Goal: Information Seeking & Learning: Learn about a topic

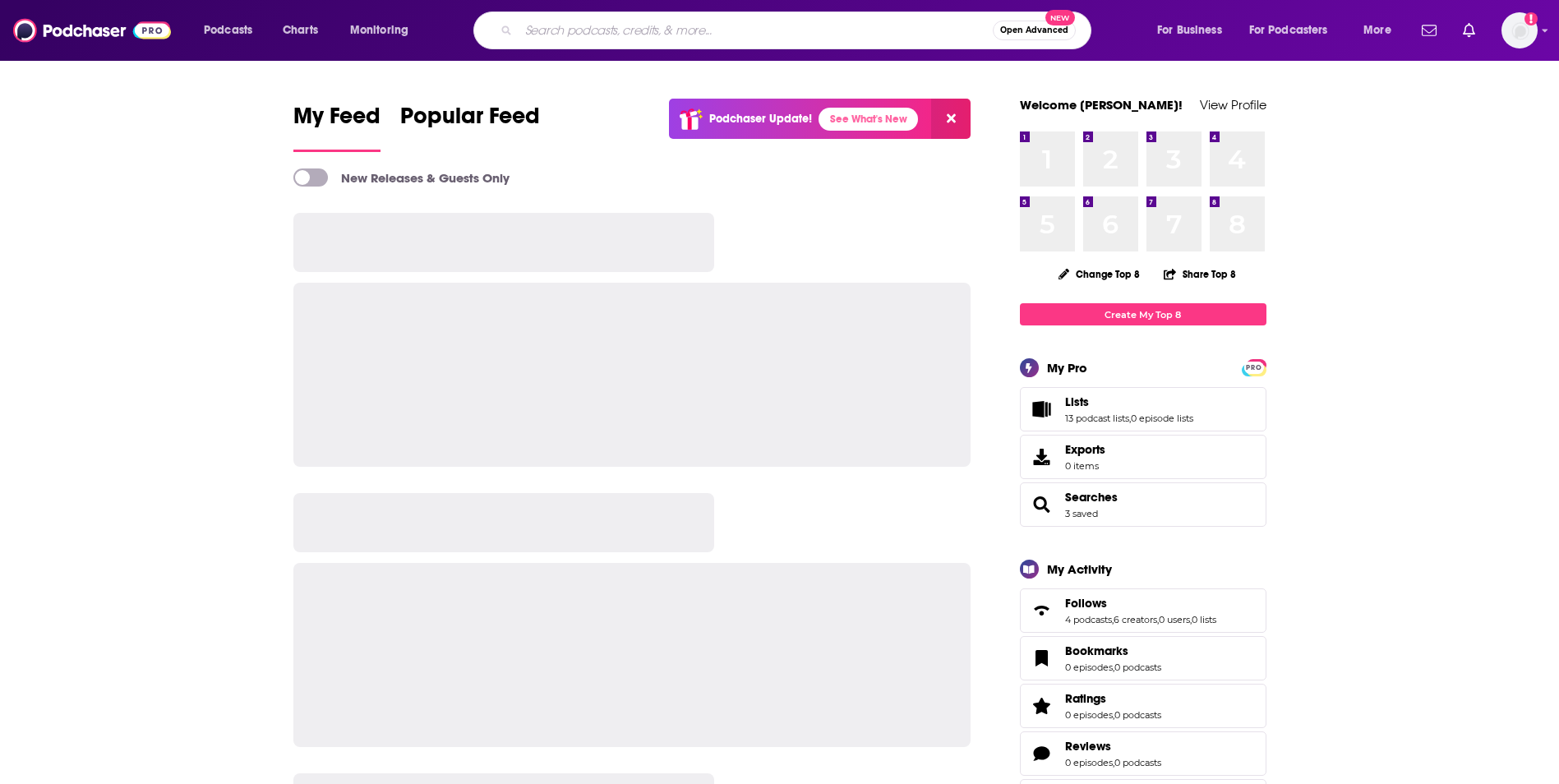
click at [542, 27] on input "Search podcasts, credits, & more..." at bounding box center [756, 30] width 474 height 26
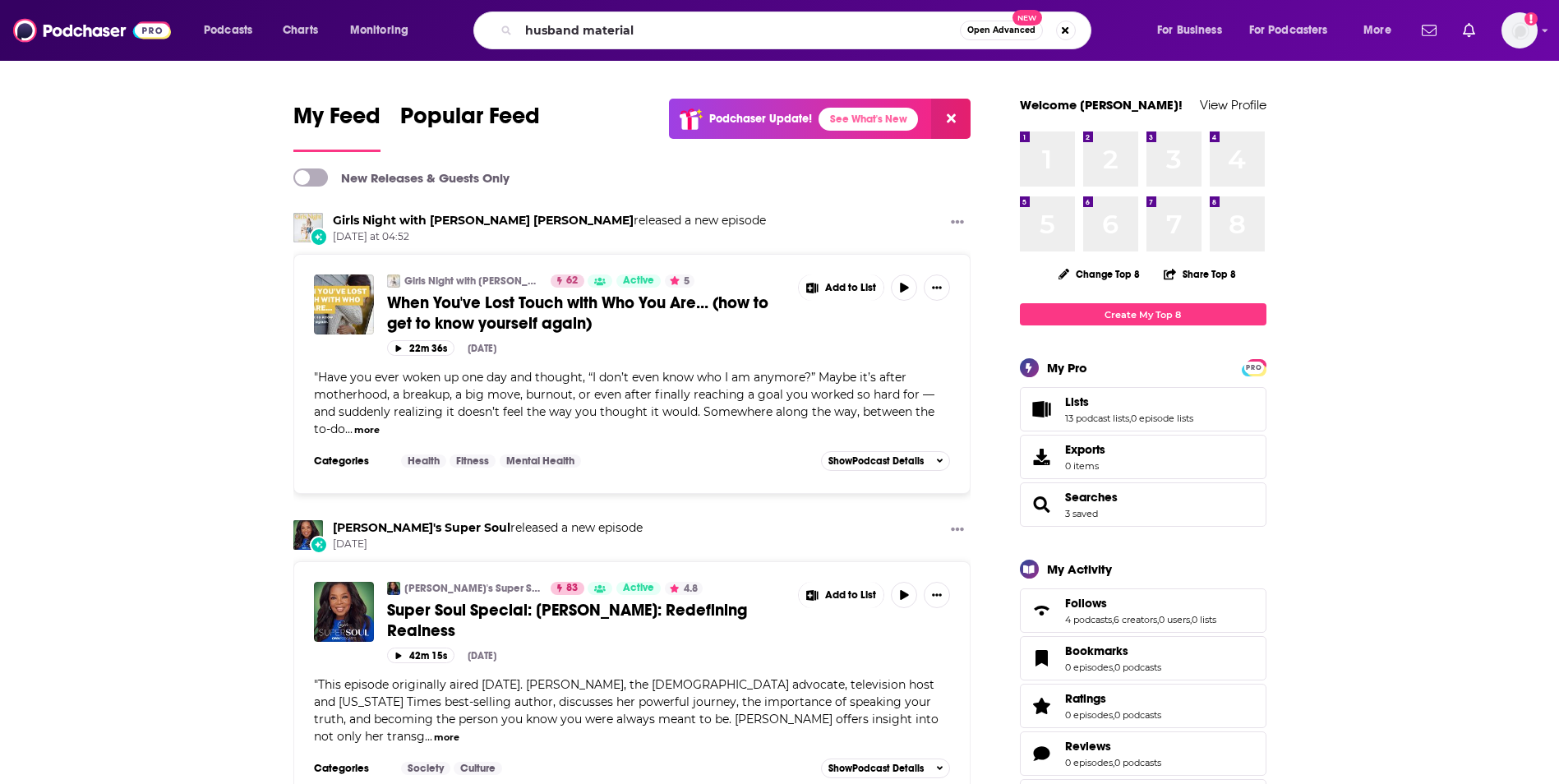
type input "husband material"
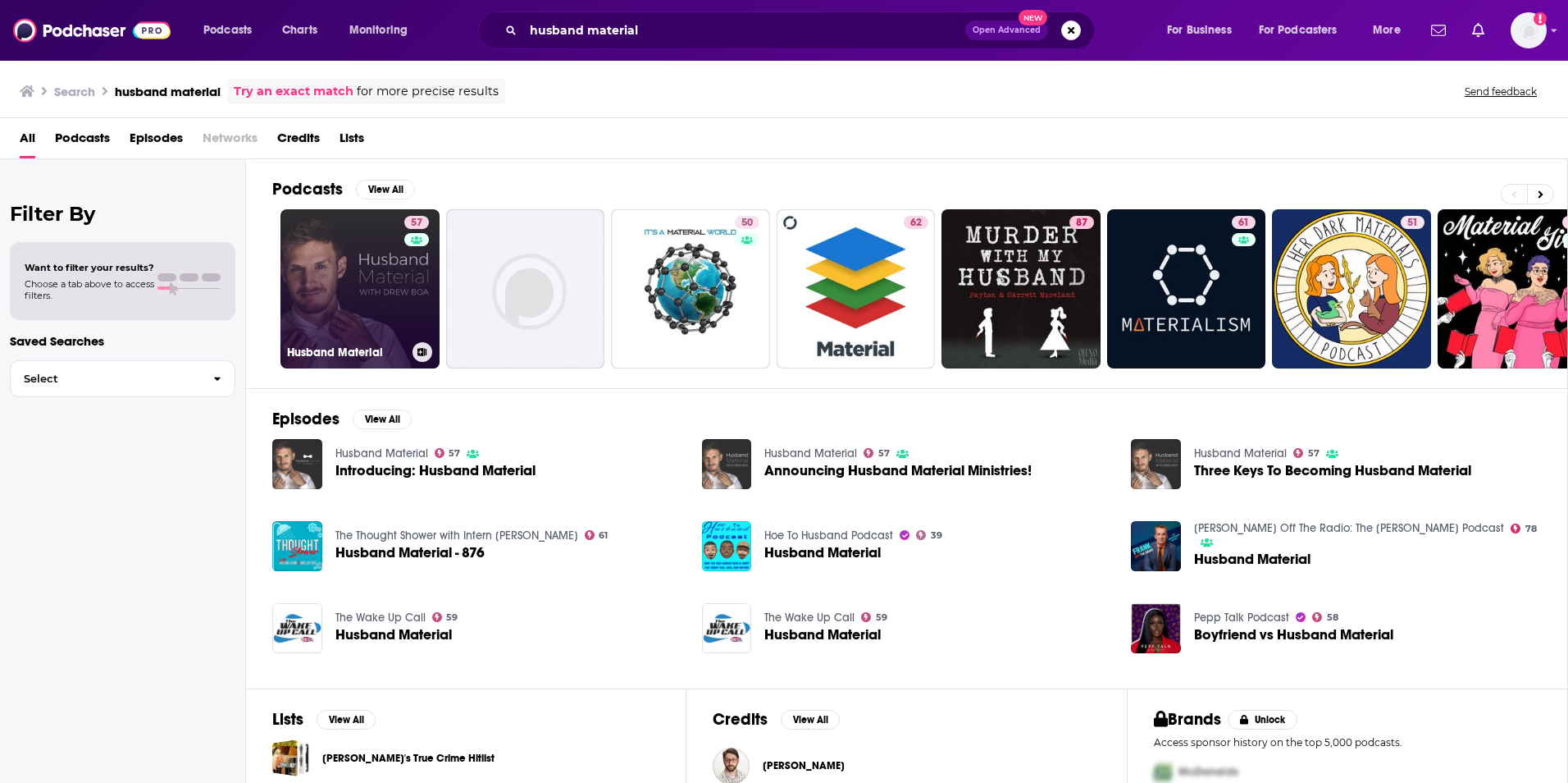
click at [390, 291] on link "57 Husband Material" at bounding box center [360, 288] width 159 height 159
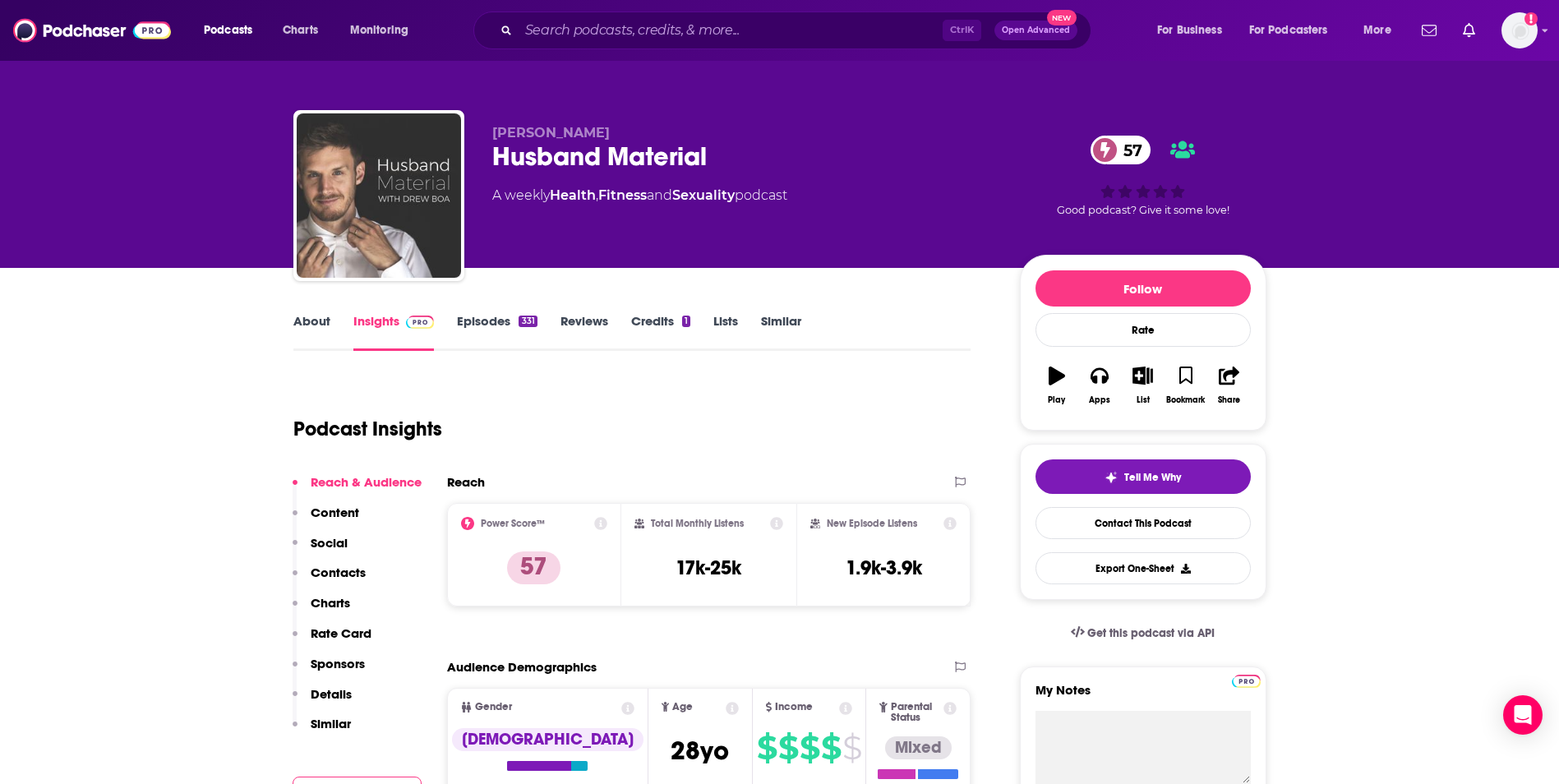
click at [304, 322] on link "About" at bounding box center [311, 332] width 37 height 38
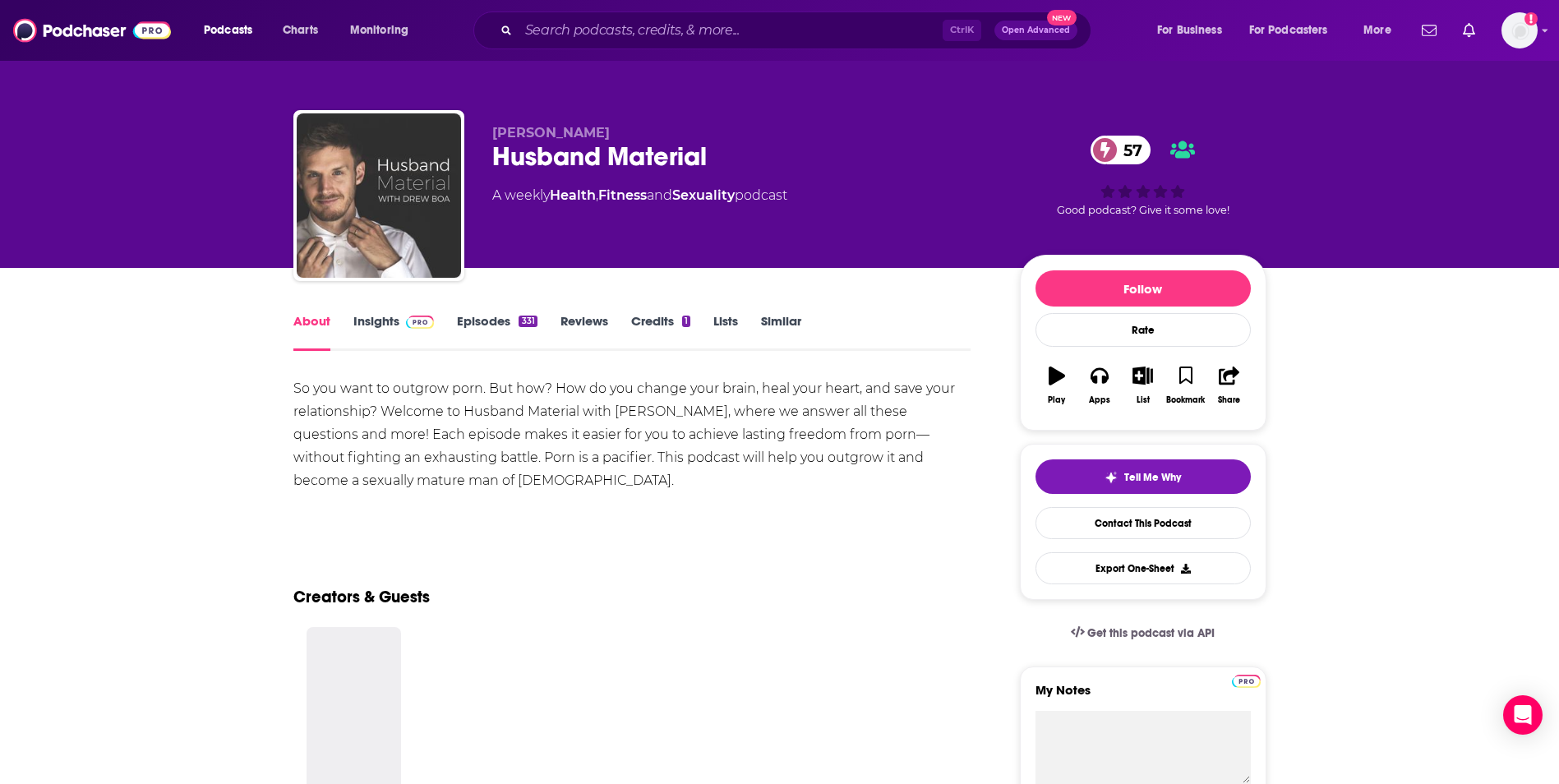
click at [375, 399] on div "So you want to outgrow porn. But how? How do you change your brain, heal your h…" at bounding box center [632, 435] width 678 height 115
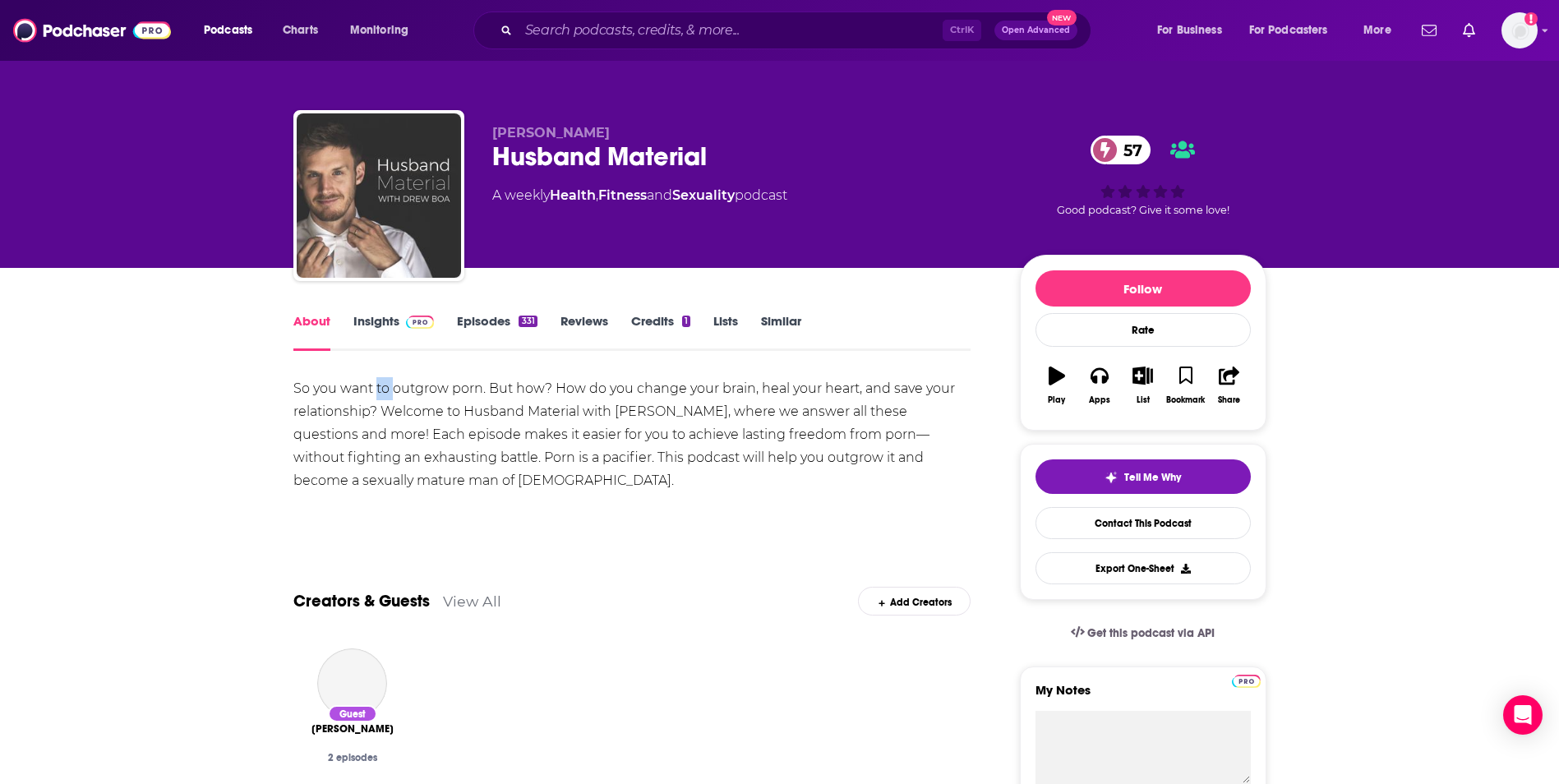
click at [375, 399] on div "So you want to outgrow porn. But how? How do you change your brain, heal your h…" at bounding box center [632, 435] width 678 height 115
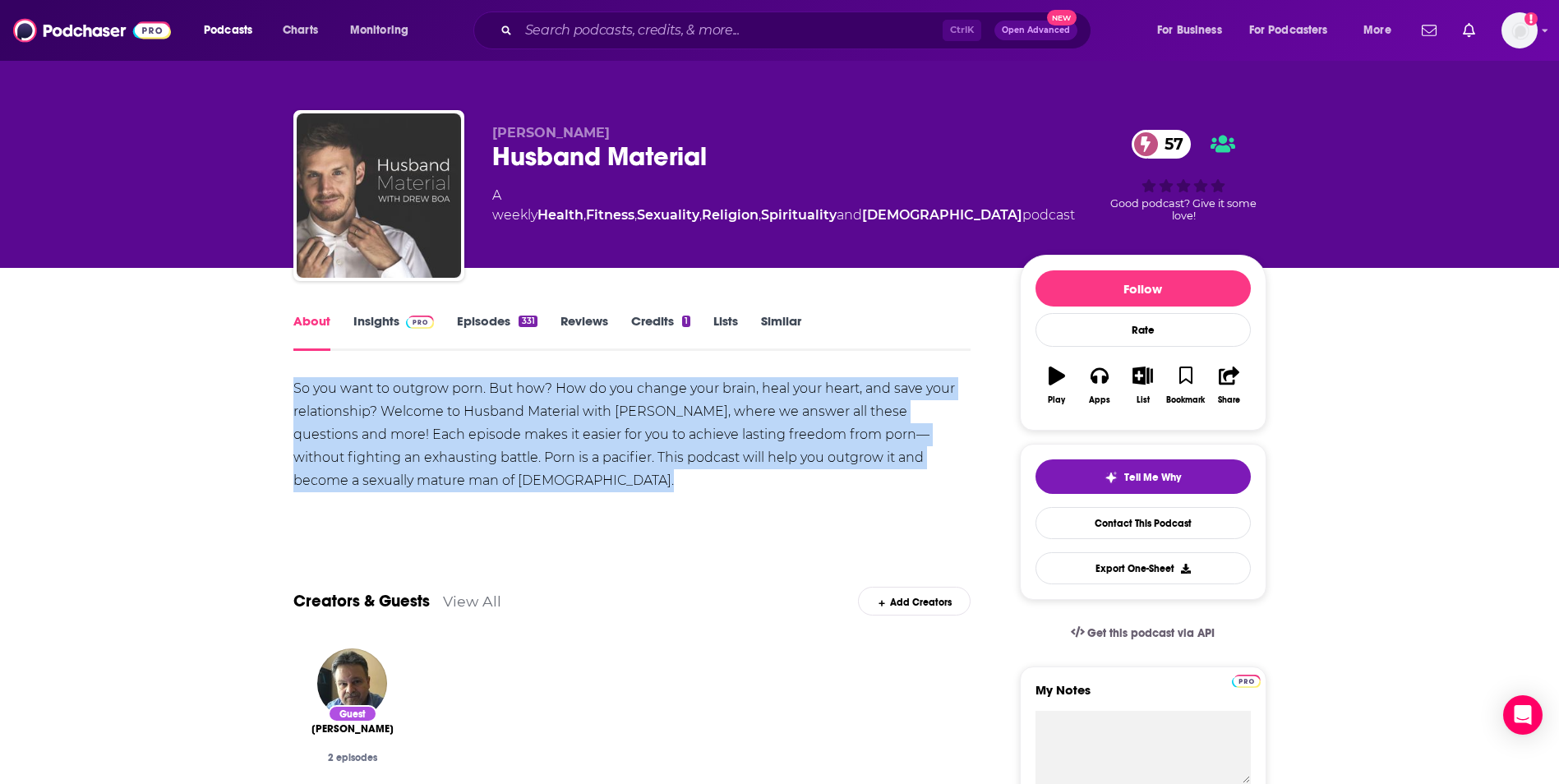
click at [375, 399] on div "So you want to outgrow porn. But how? How do you change your brain, heal your h…" at bounding box center [632, 435] width 678 height 115
copy div "So you want to outgrow porn. But how? How do you change your brain, heal your h…"
click at [378, 321] on link "Insights" at bounding box center [394, 332] width 81 height 38
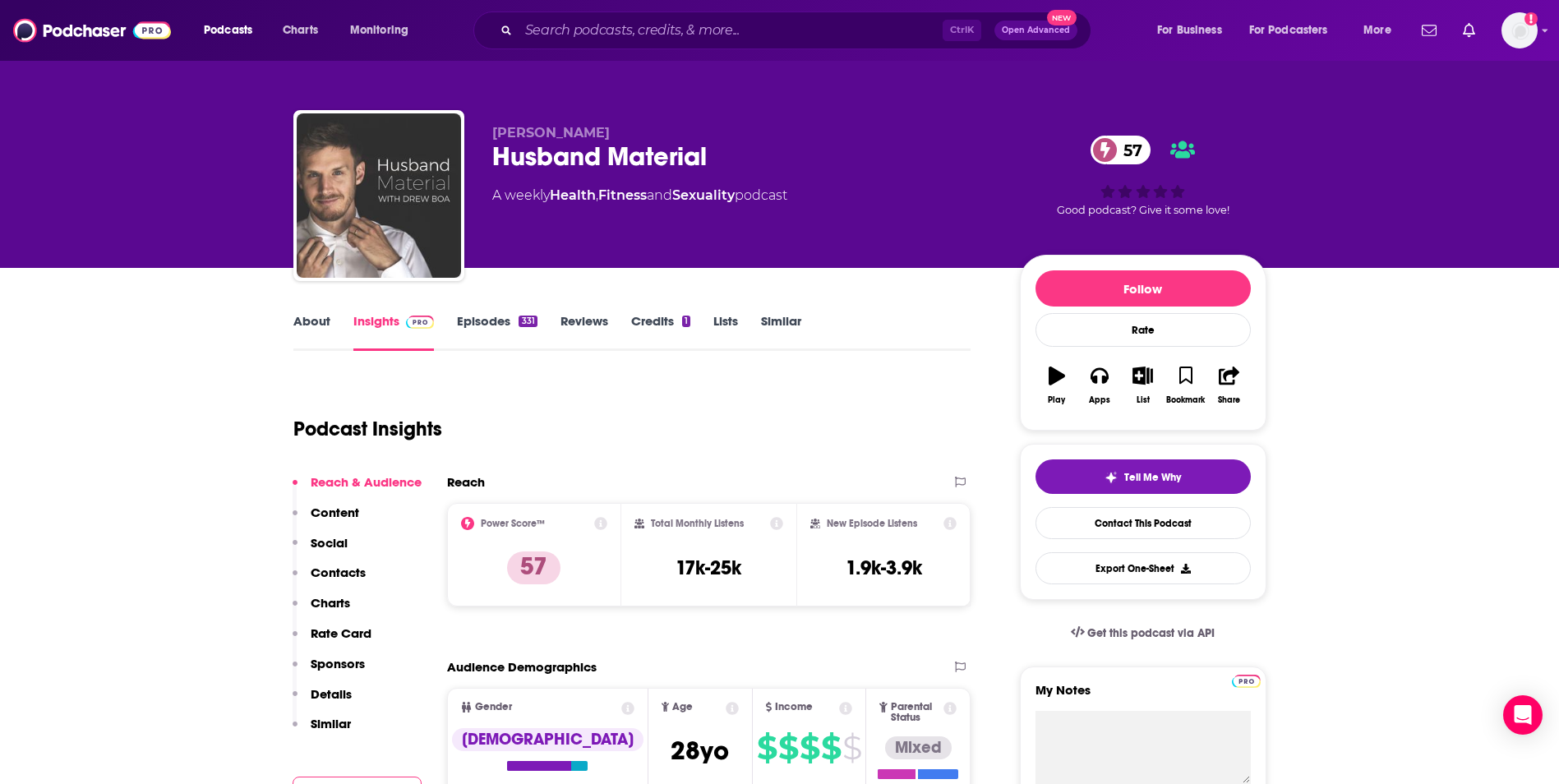
click at [472, 320] on link "Episodes 331" at bounding box center [497, 332] width 80 height 38
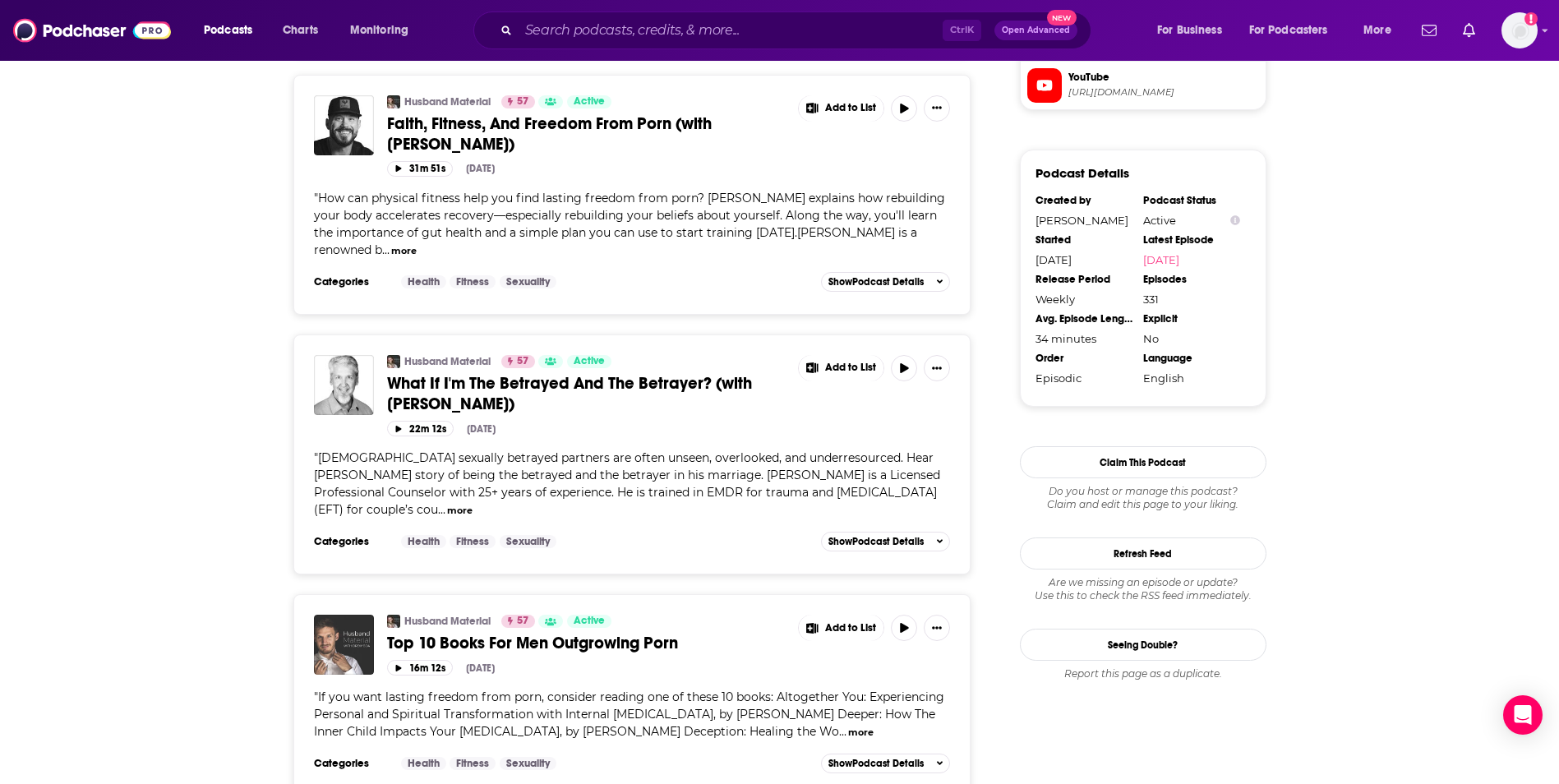
scroll to position [31, 0]
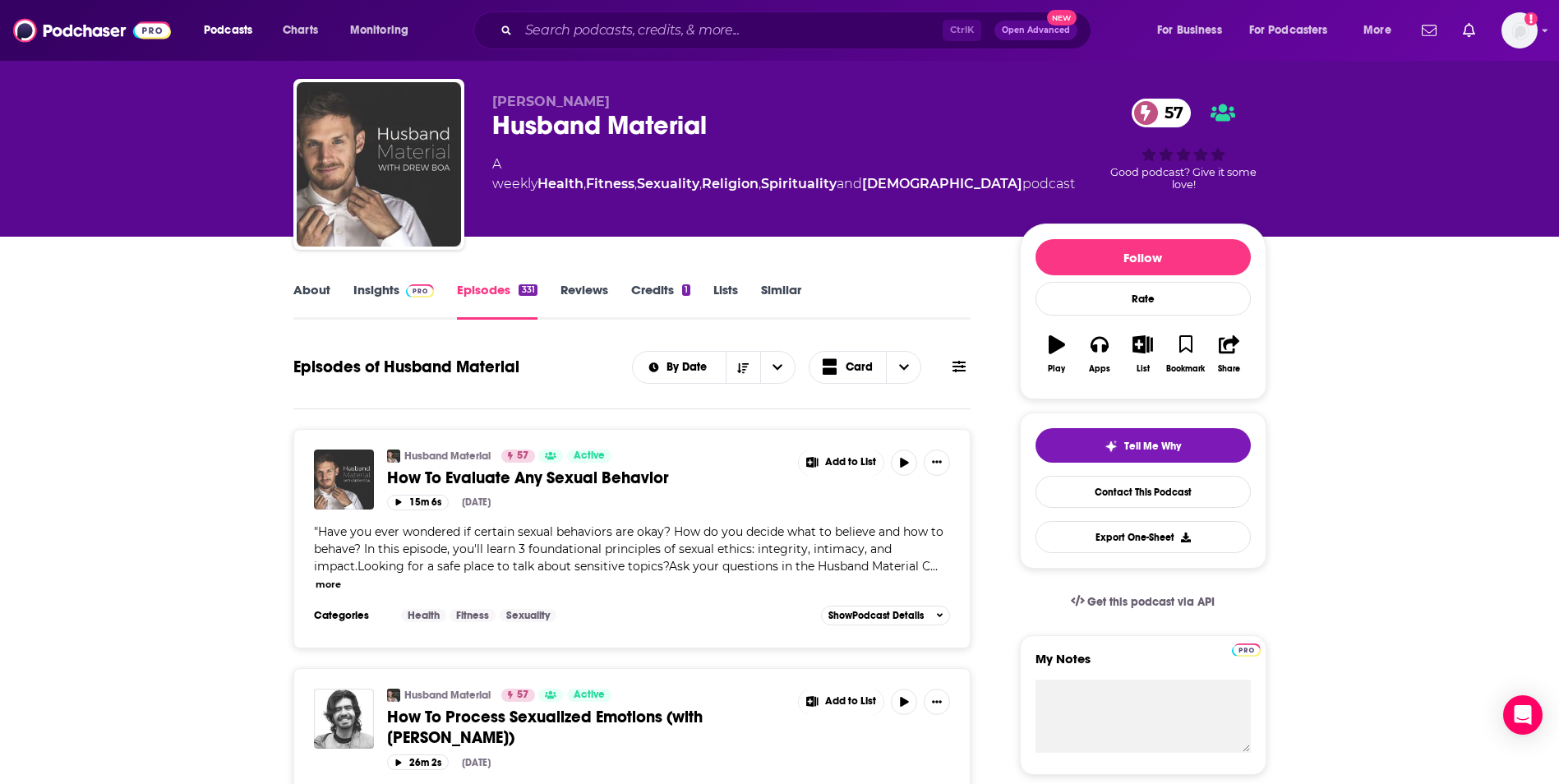
click at [524, 158] on div "A weekly Health , Fitness , Sexuality , Religion , Spirituality and [DEMOGRAPHI…" at bounding box center [783, 175] width 582 height 40
copy div
click at [368, 287] on link "Insights" at bounding box center [394, 301] width 81 height 38
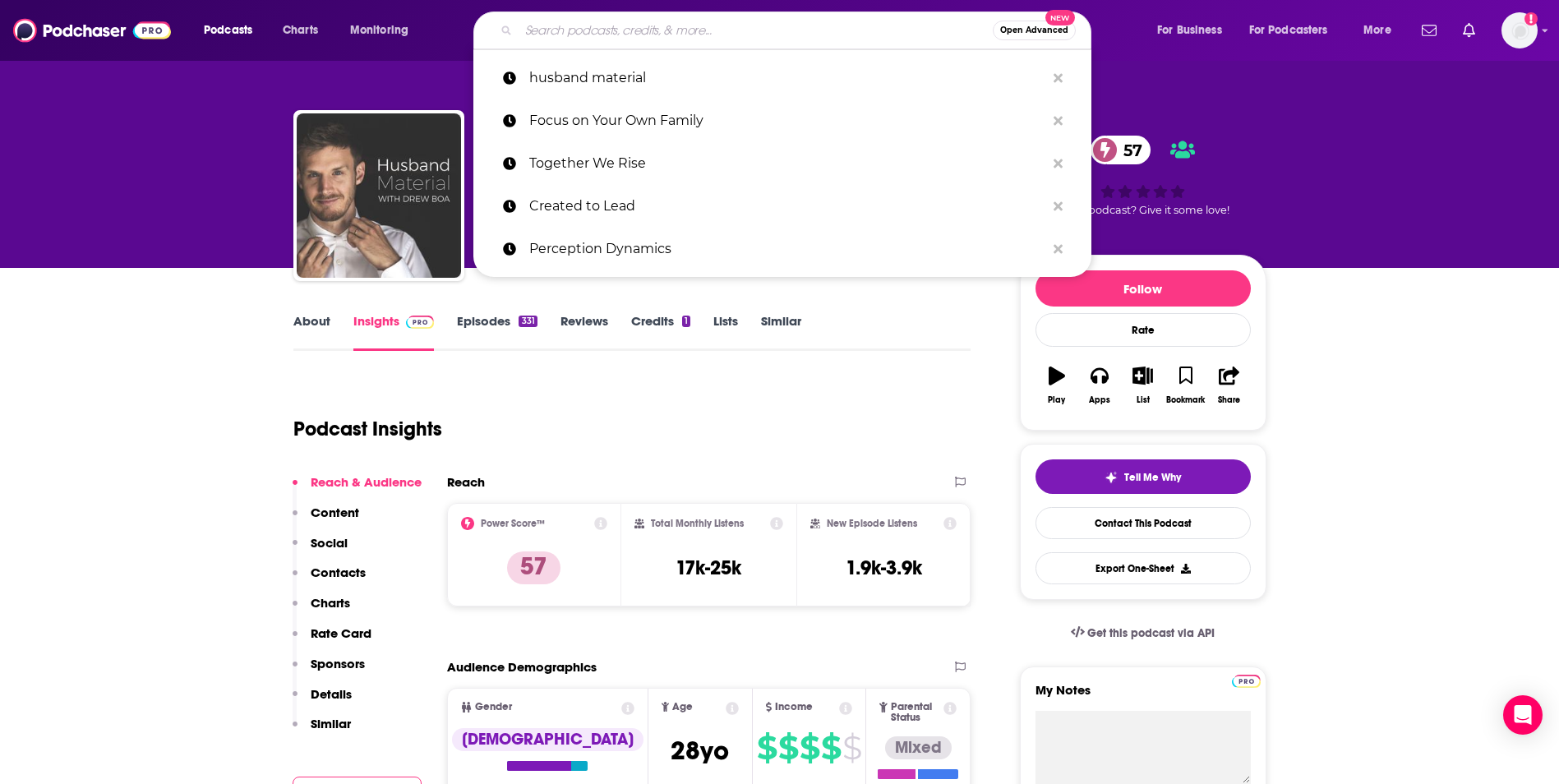
click at [530, 39] on input "Search podcasts, credits, & more..." at bounding box center [756, 30] width 474 height 26
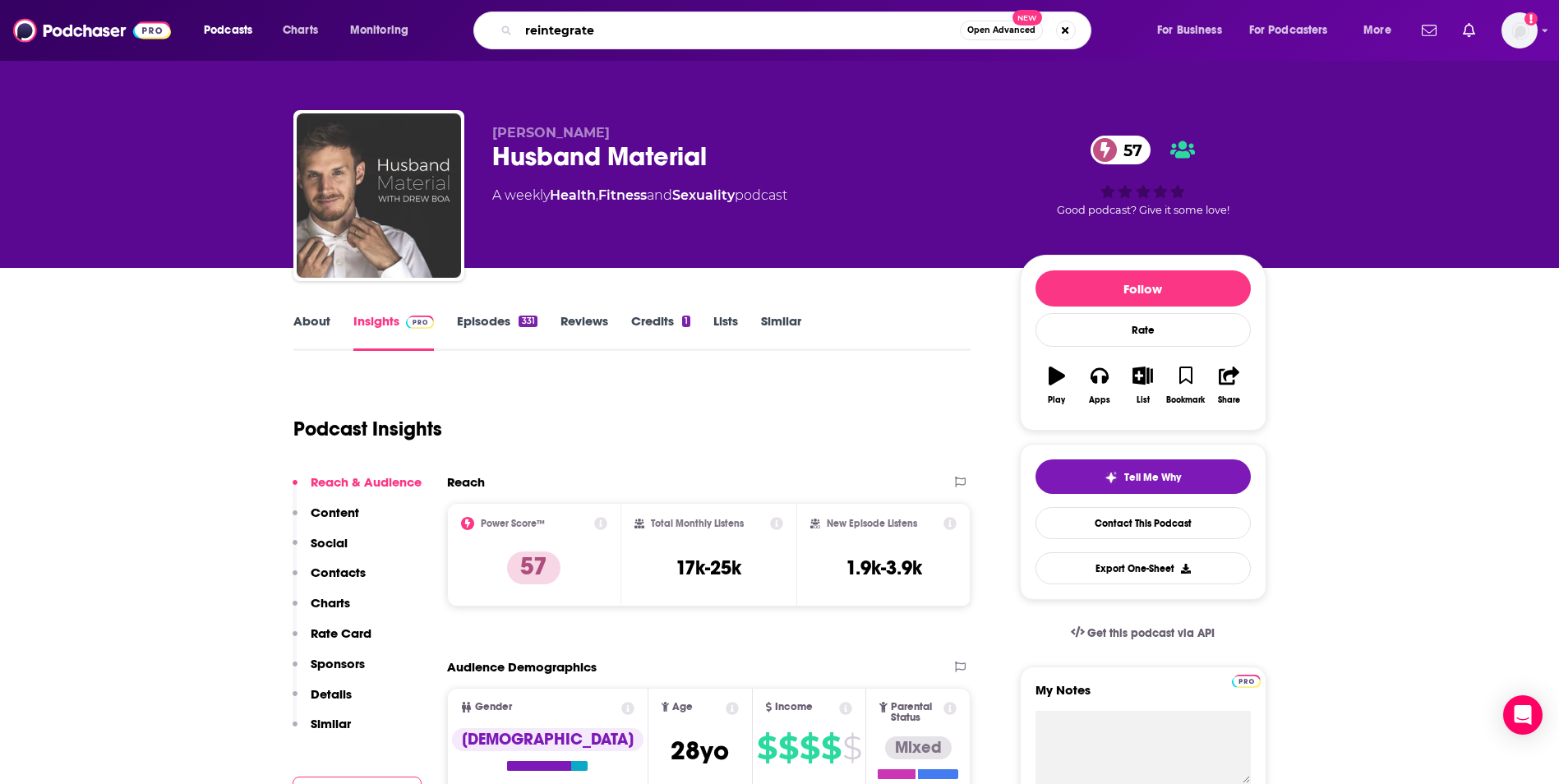
type input "reintegrate"
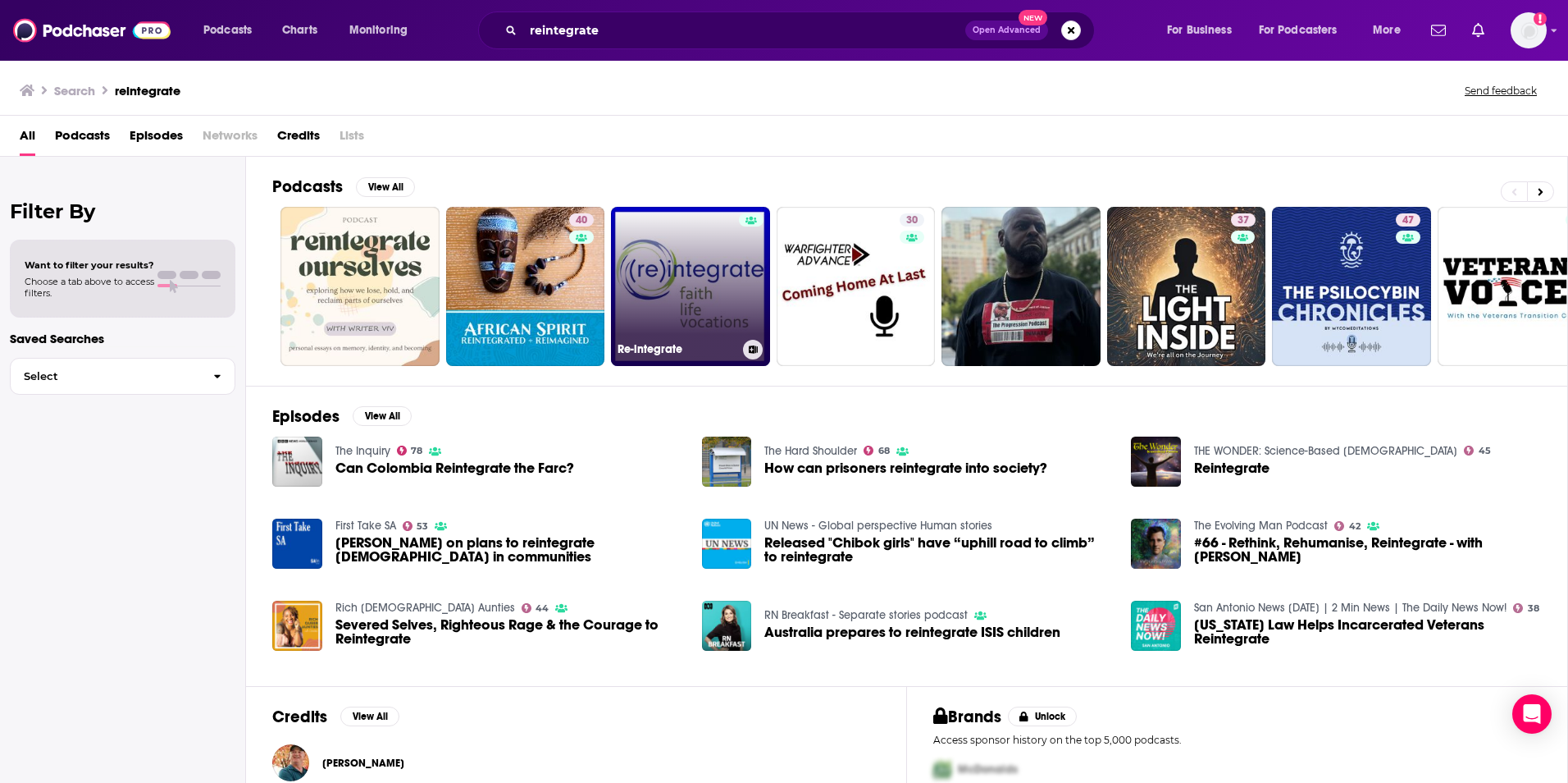
click at [672, 297] on link "Re-integrate" at bounding box center [690, 287] width 159 height 159
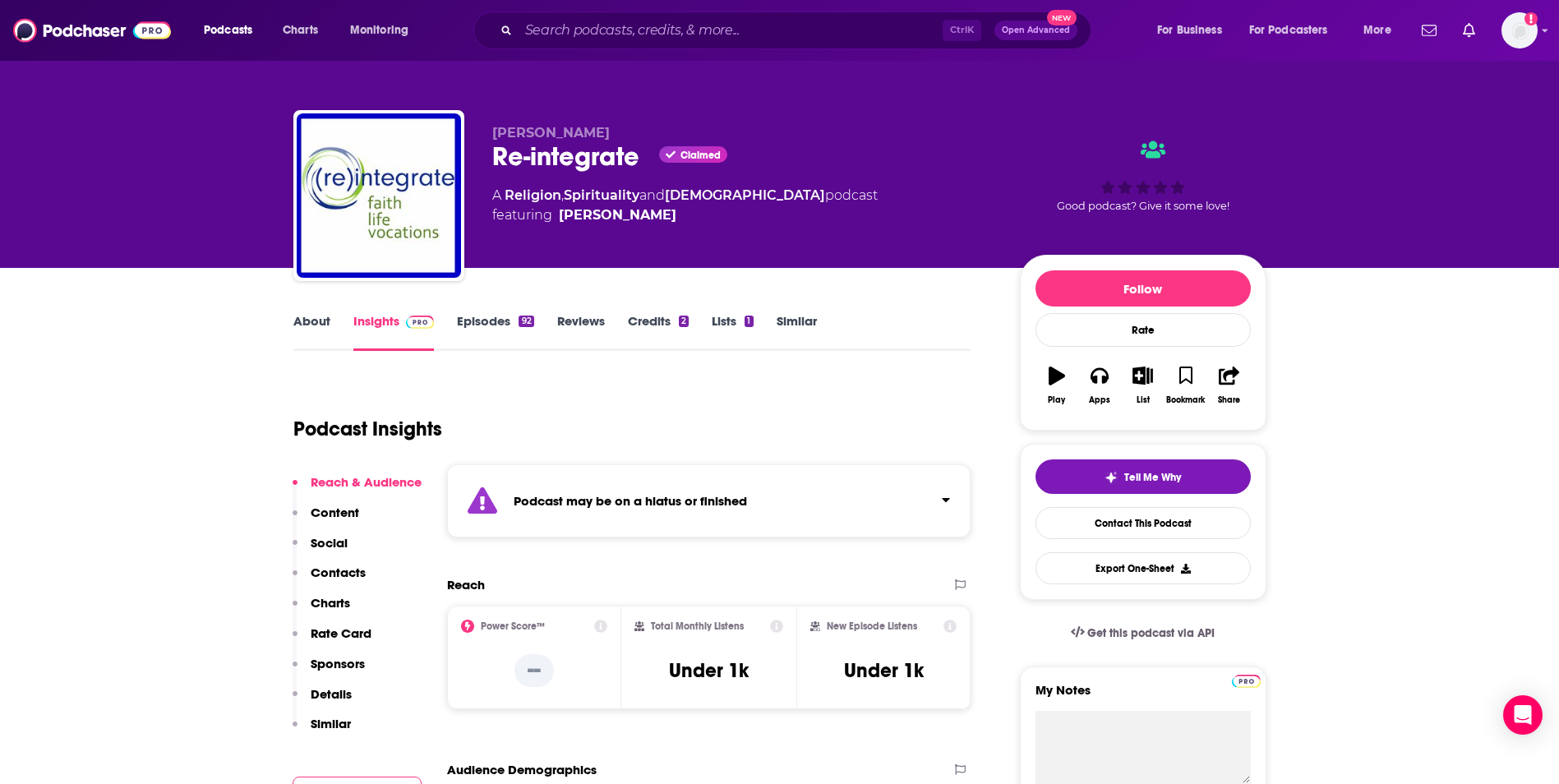
click at [319, 322] on link "About" at bounding box center [311, 332] width 37 height 38
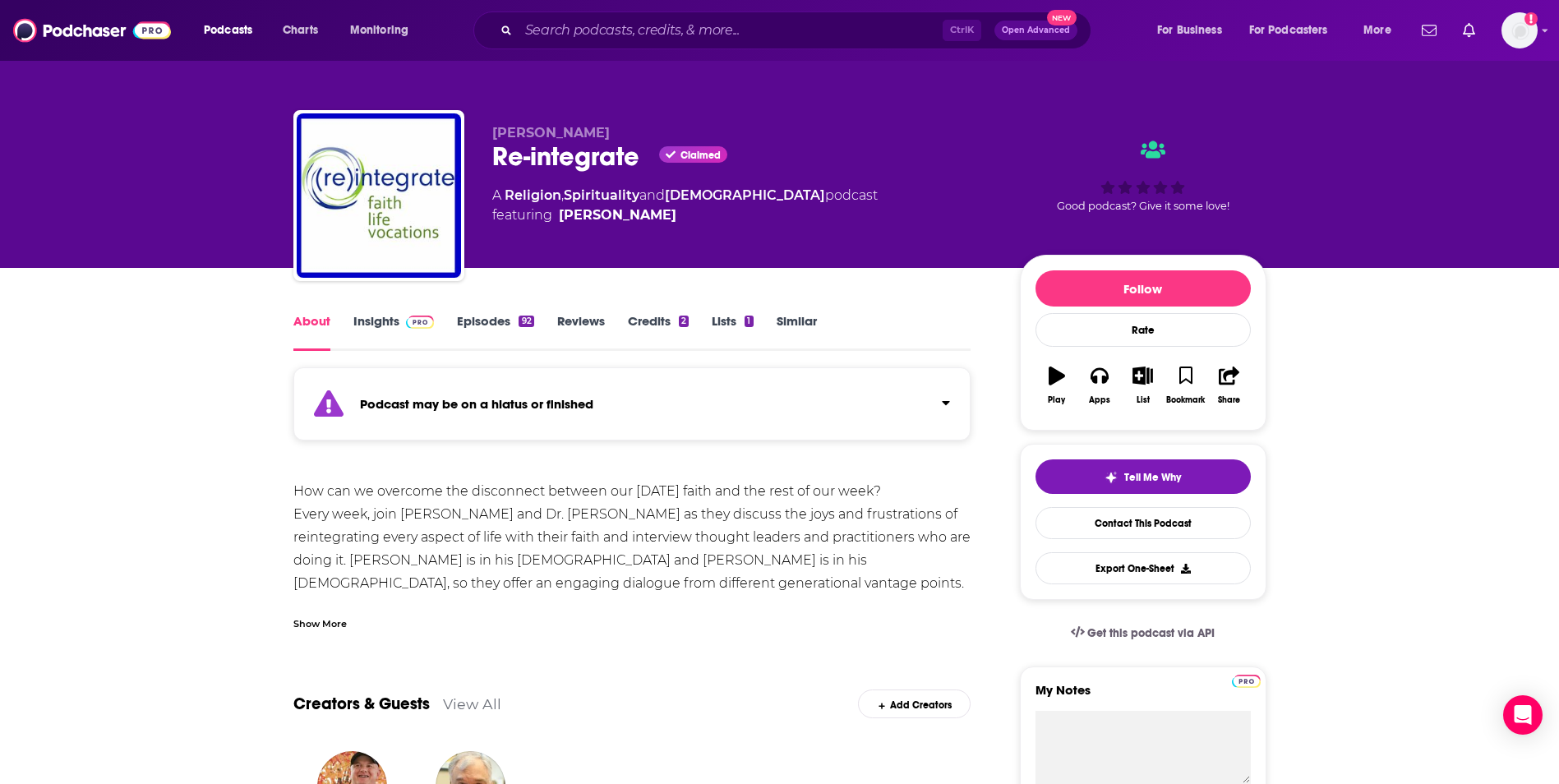
click at [390, 328] on link "Insights" at bounding box center [394, 332] width 81 height 38
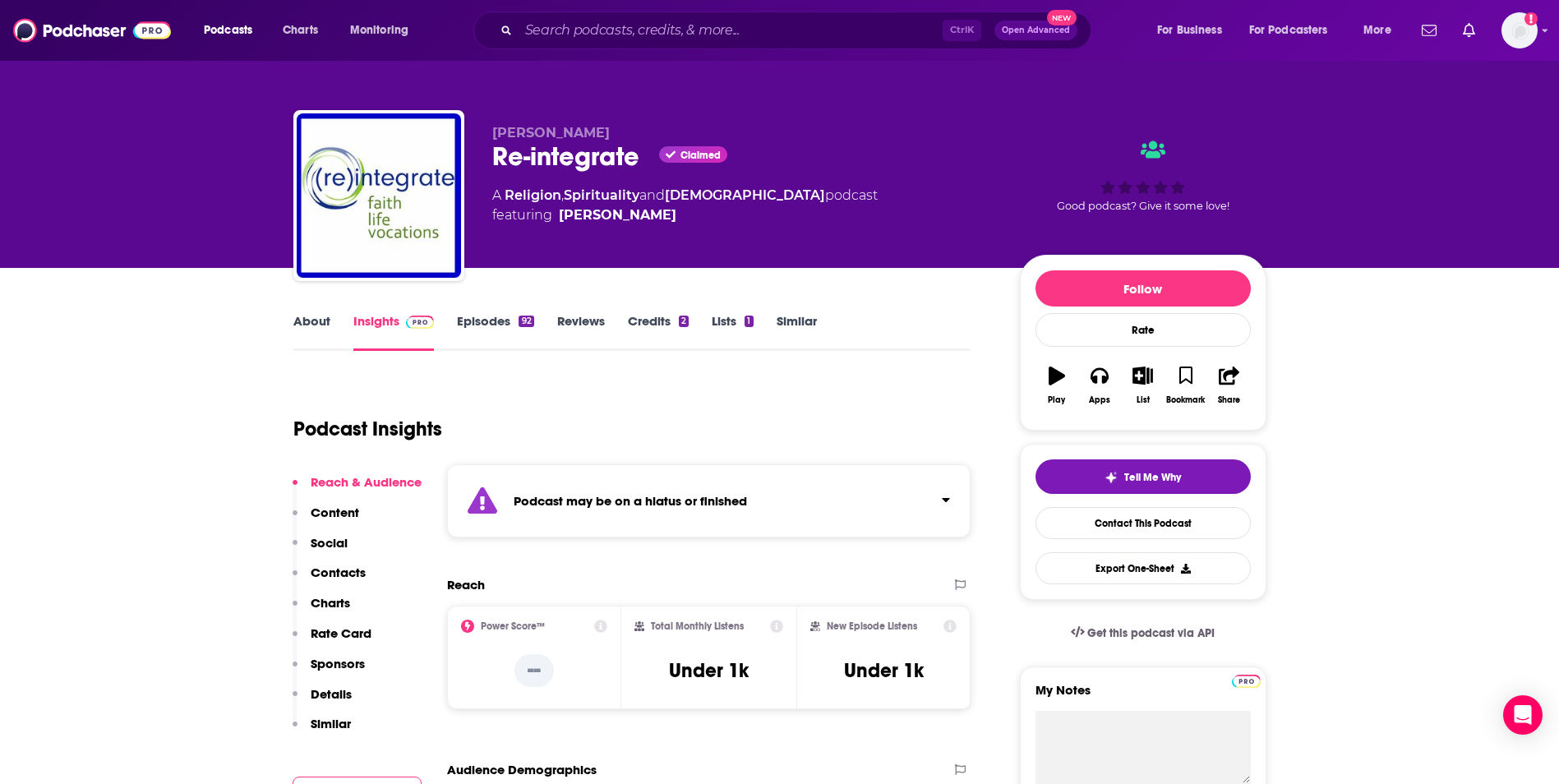
click at [315, 325] on link "About" at bounding box center [311, 332] width 37 height 38
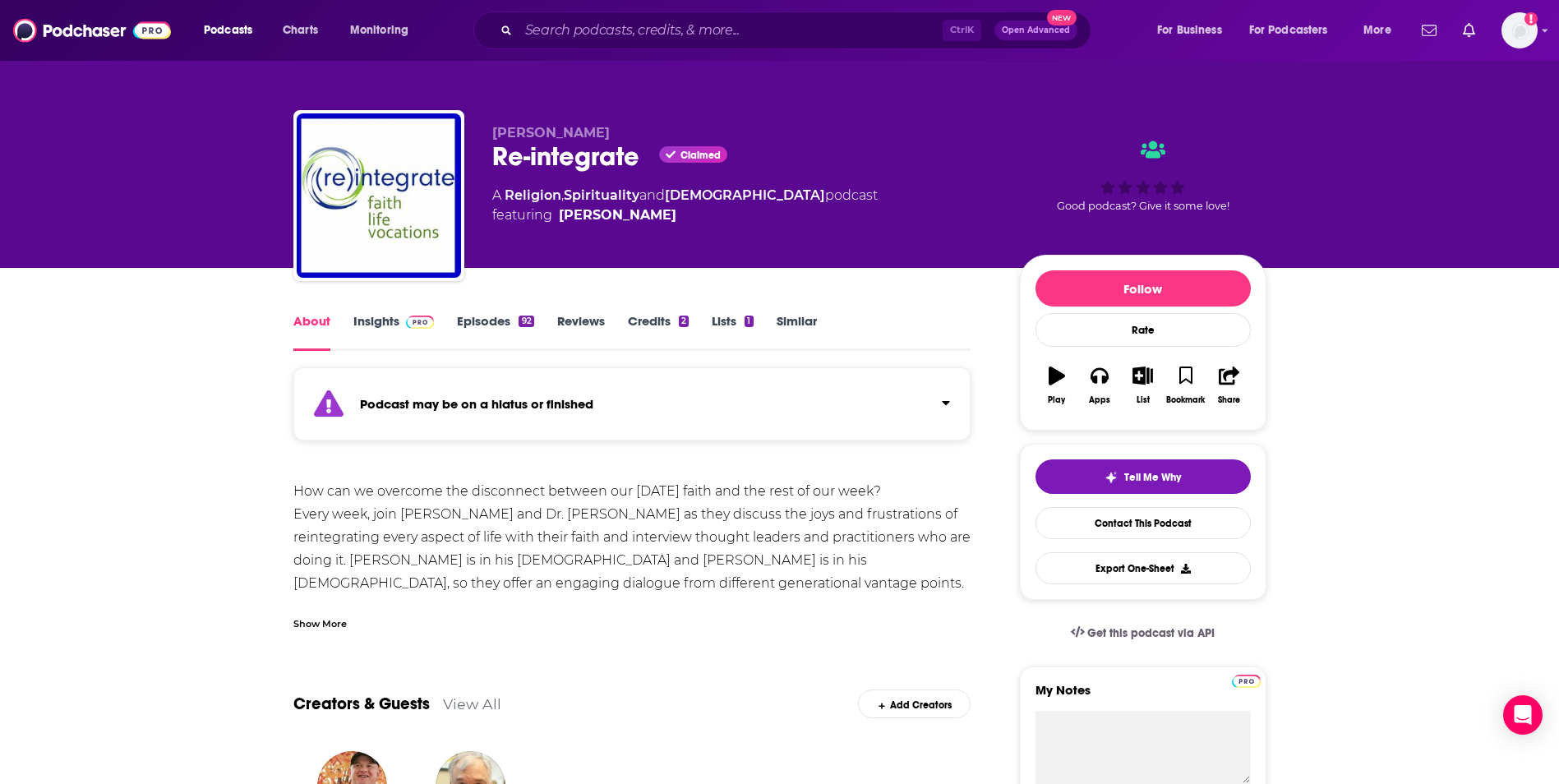
click at [701, 525] on div "How can we overcome the disconnect between our [DATE] faith and the rest of our…" at bounding box center [632, 595] width 678 height 230
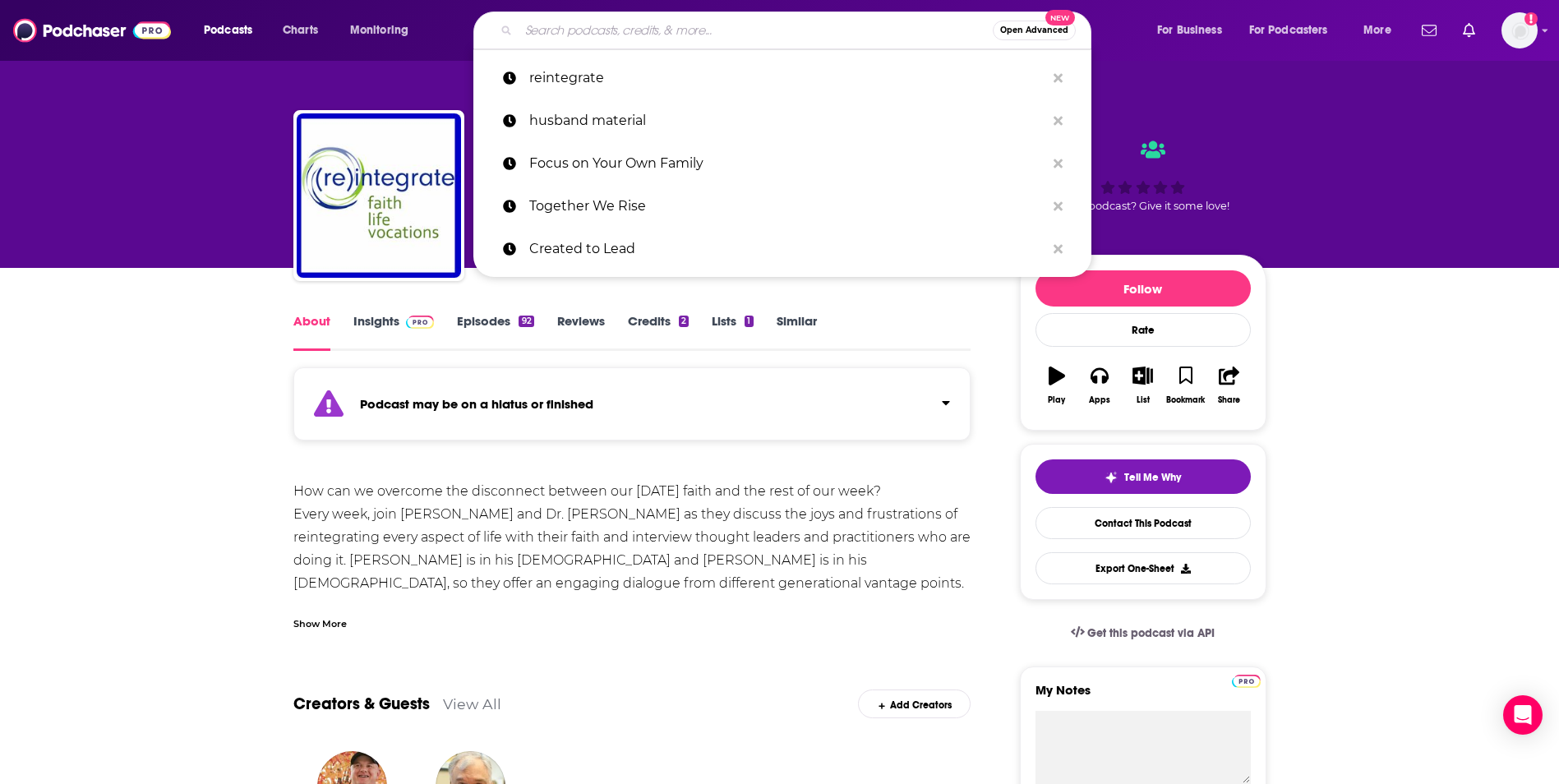
click at [751, 26] on input "Search podcasts, credits, & more..." at bounding box center [756, 30] width 474 height 26
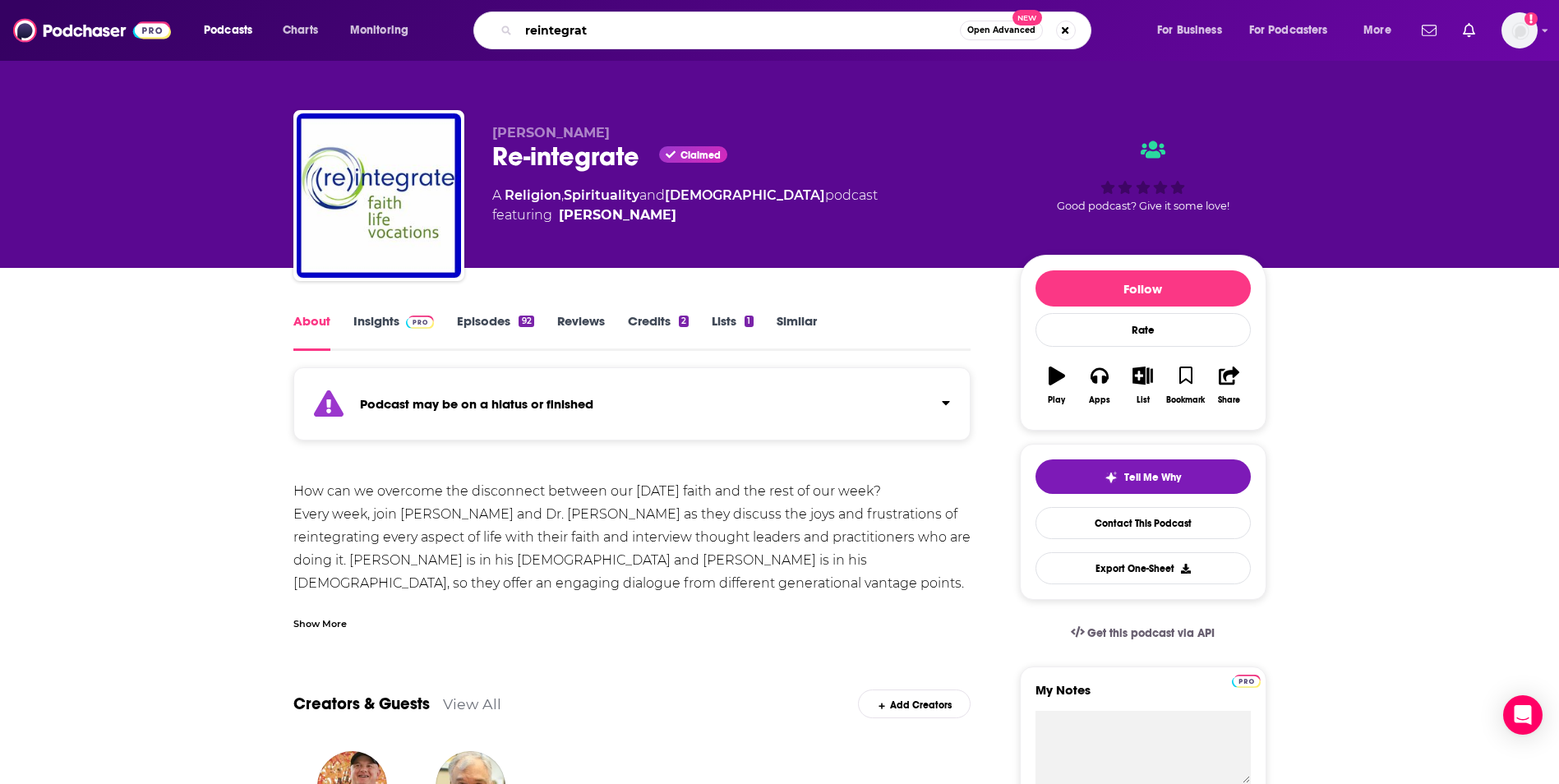
type input "reintegrate"
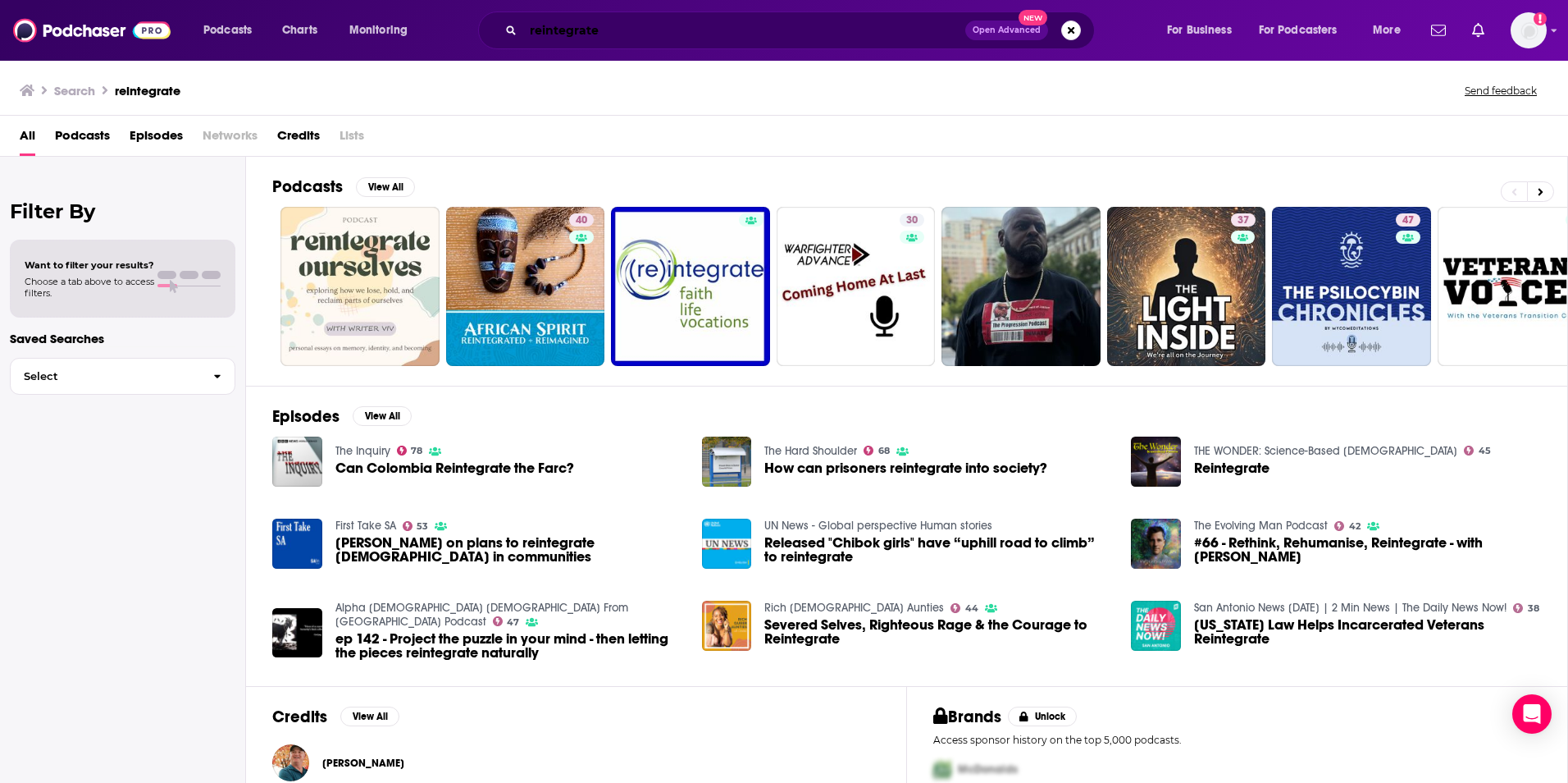
click at [577, 31] on input "reintegrate" at bounding box center [744, 30] width 442 height 26
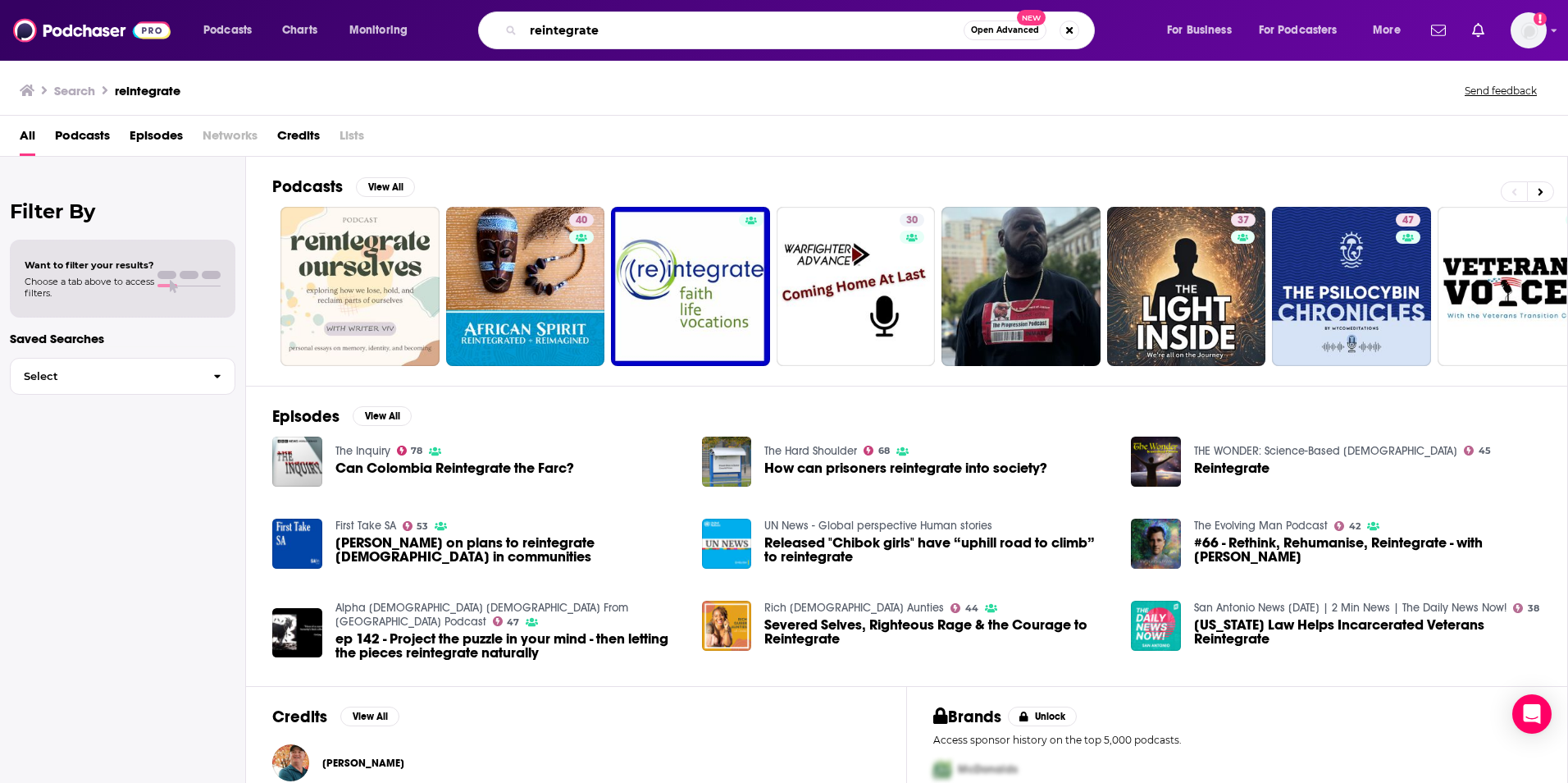
click at [577, 31] on input "reintegrate" at bounding box center [743, 30] width 440 height 26
type input "restorative grief"
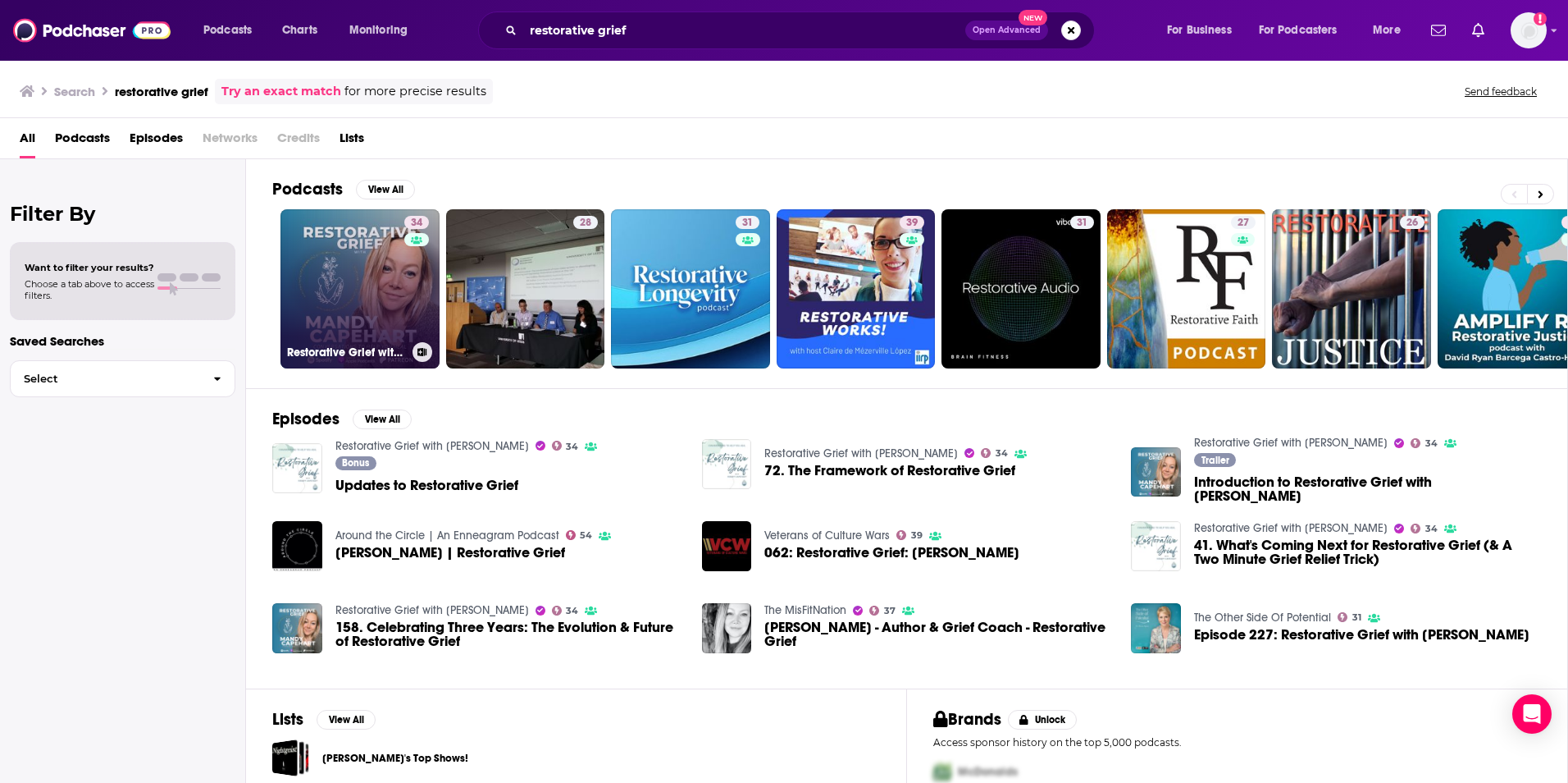
click at [379, 314] on link "34 Restorative Grief with [PERSON_NAME]" at bounding box center [360, 288] width 159 height 159
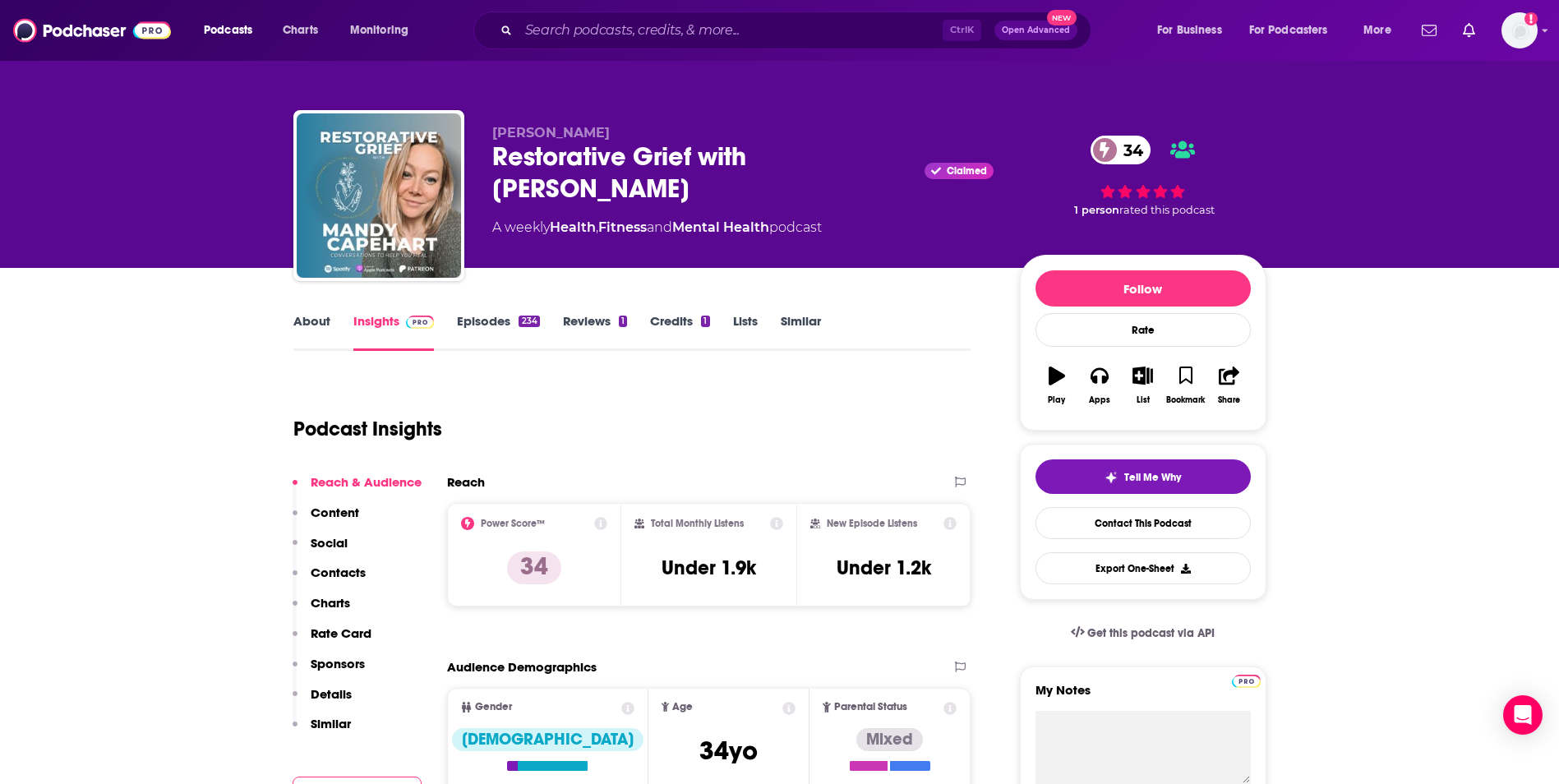
click at [320, 324] on link "About" at bounding box center [311, 332] width 37 height 38
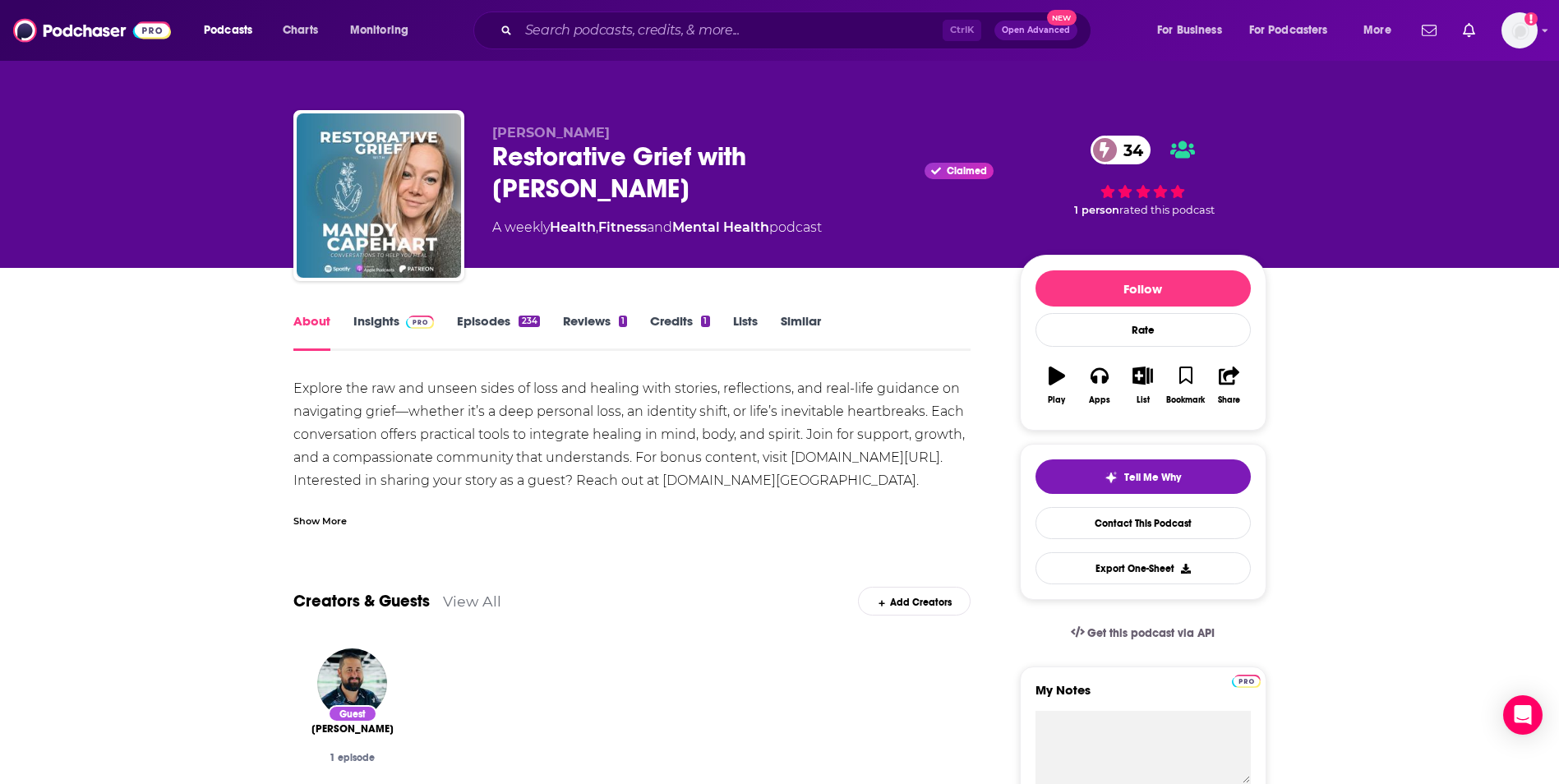
click at [333, 521] on div "Show More" at bounding box center [320, 519] width 53 height 15
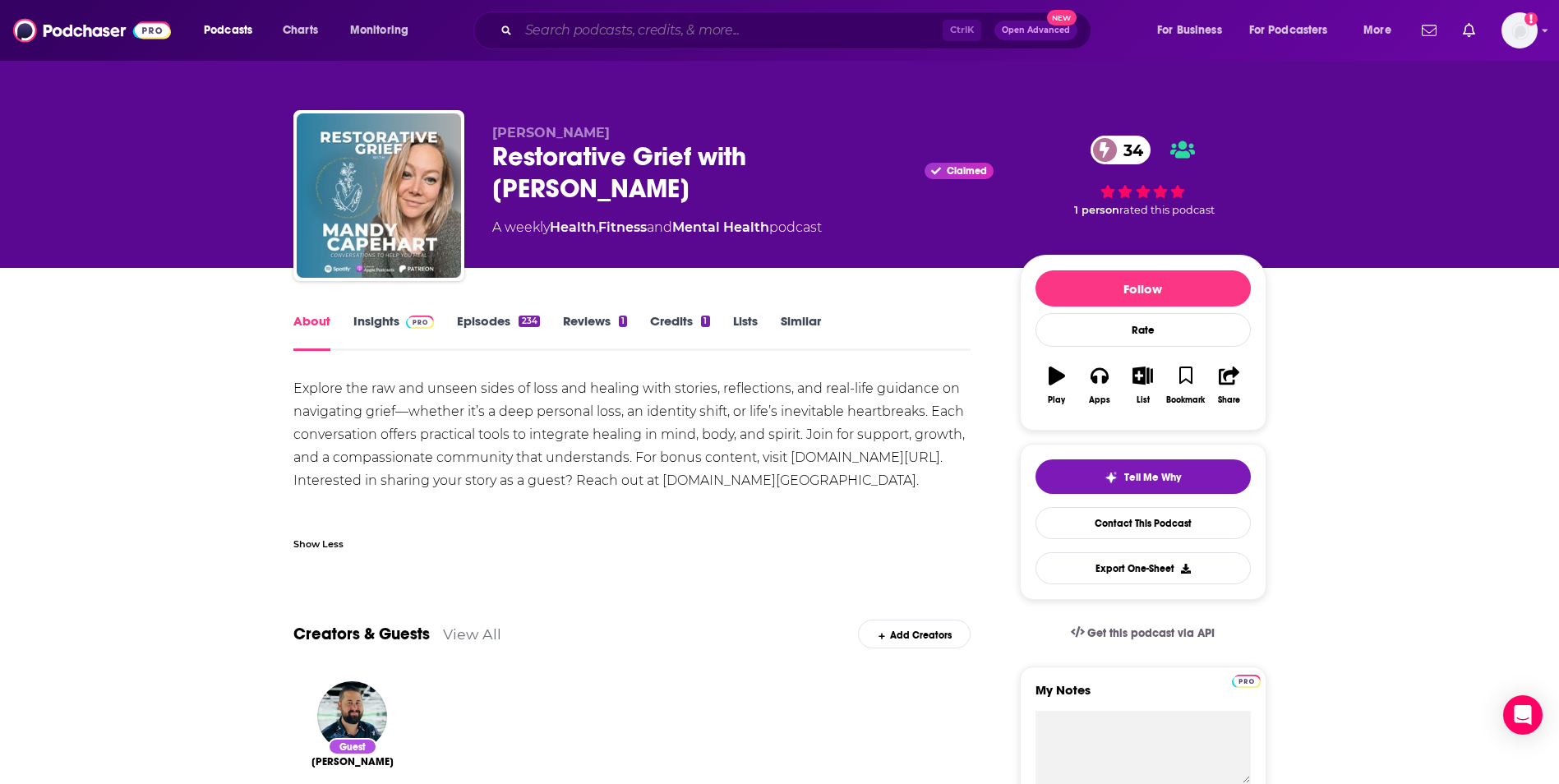
click at [552, 30] on input "Search podcasts, credits, & more..." at bounding box center [731, 30] width 424 height 26
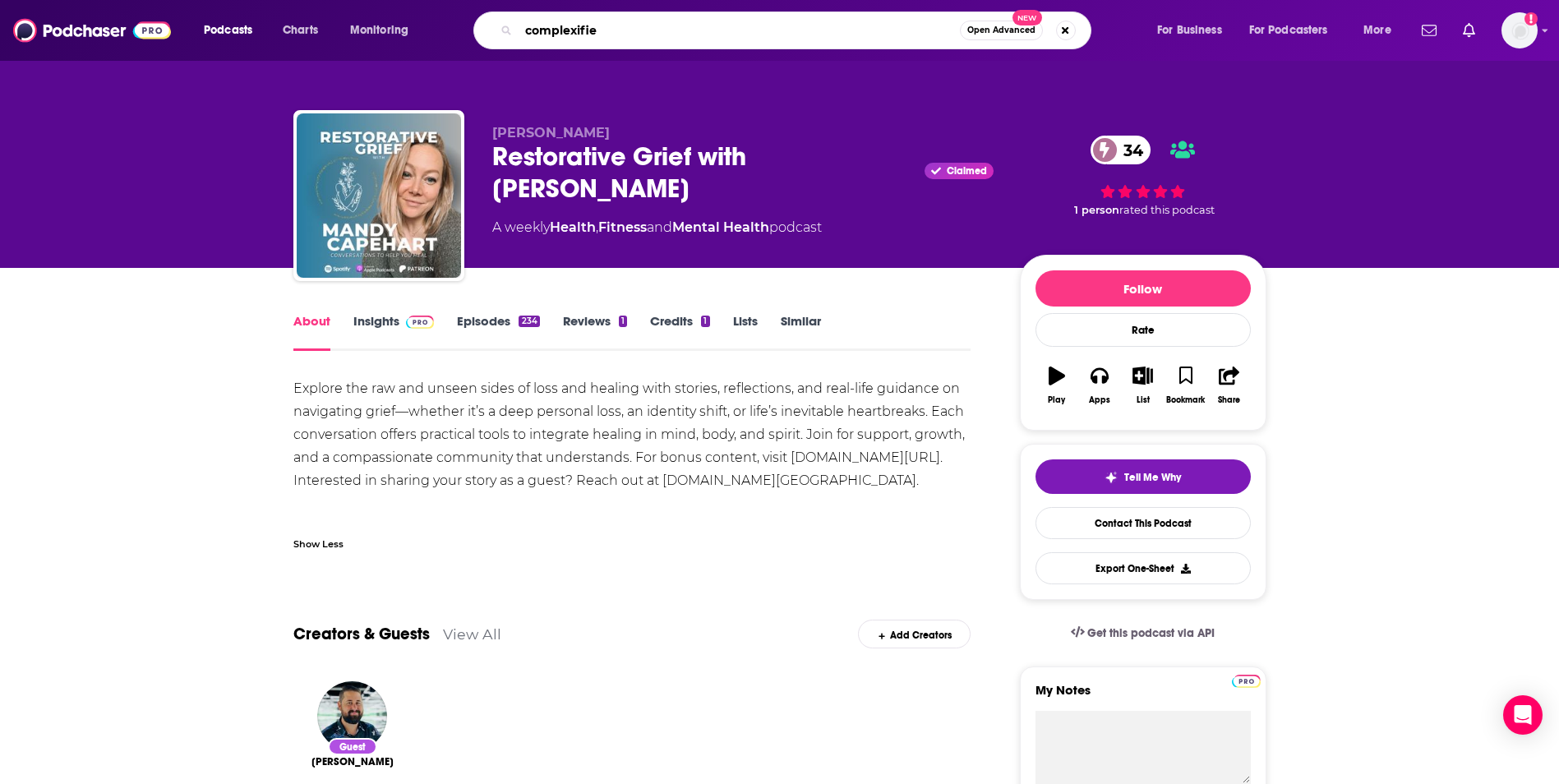
type input "complexified"
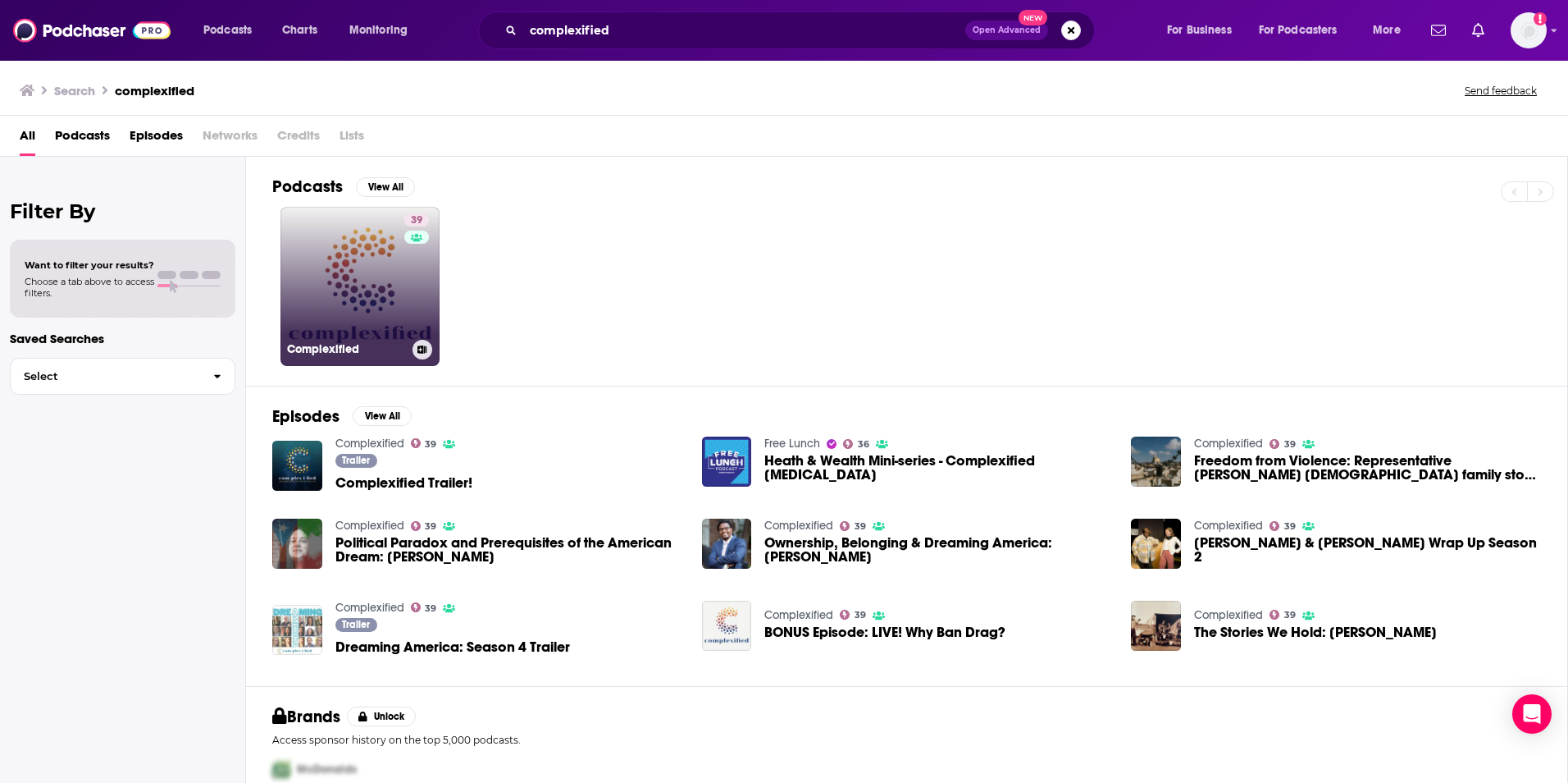
click at [362, 297] on link "39 Complexified" at bounding box center [360, 287] width 159 height 159
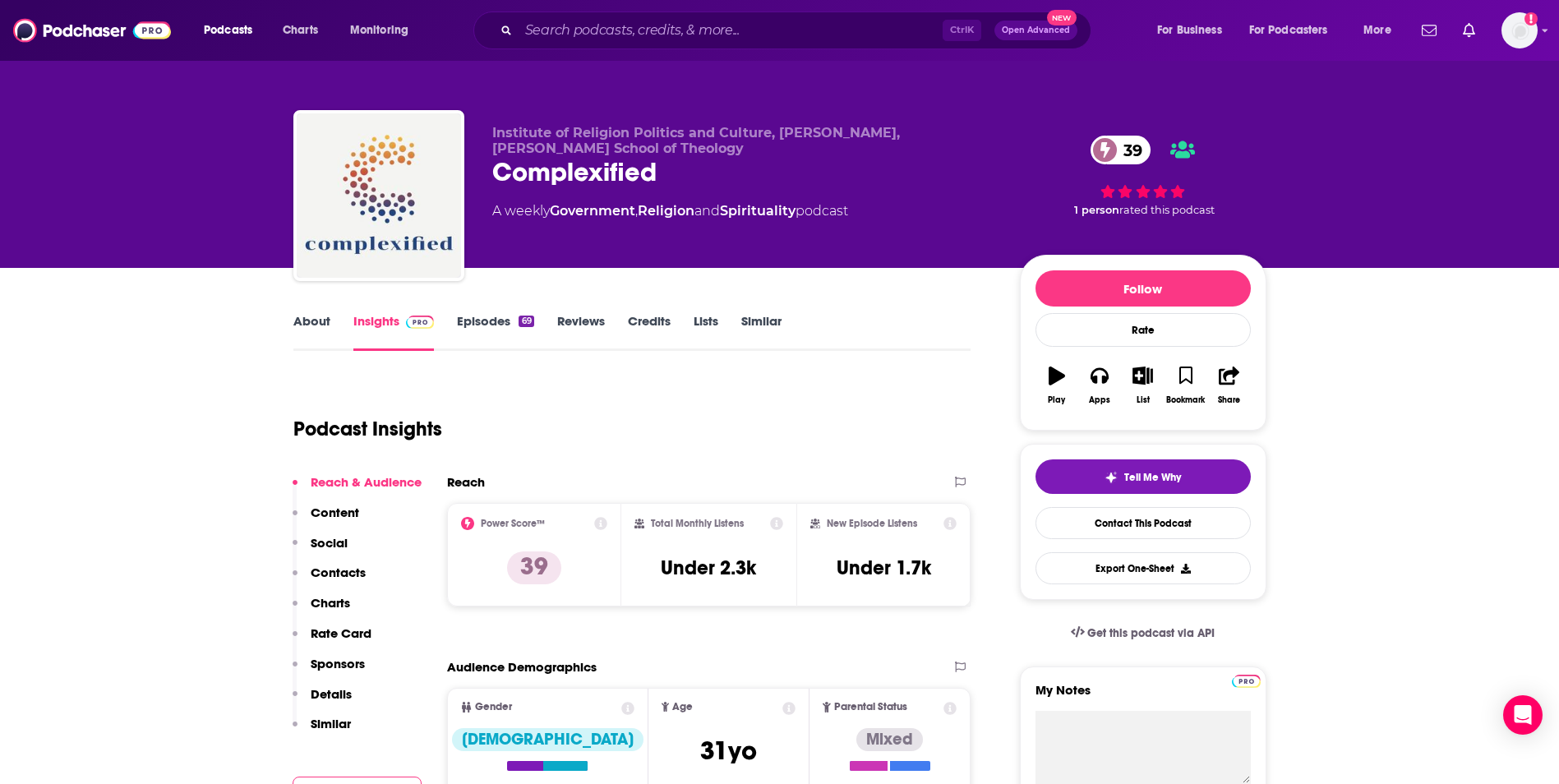
click at [318, 326] on link "About" at bounding box center [311, 332] width 37 height 38
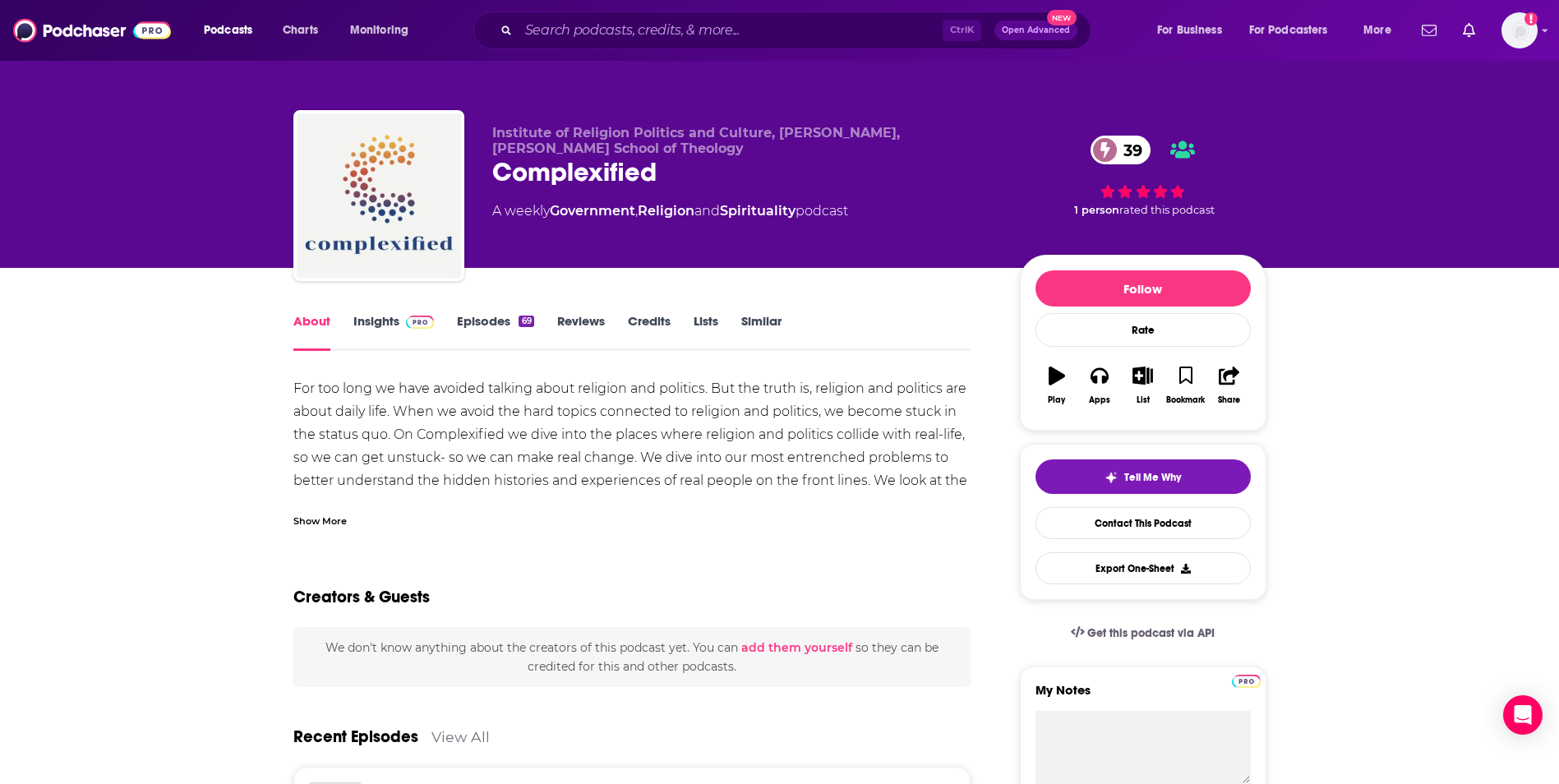
click at [482, 326] on link "Episodes 69" at bounding box center [495, 332] width 76 height 38
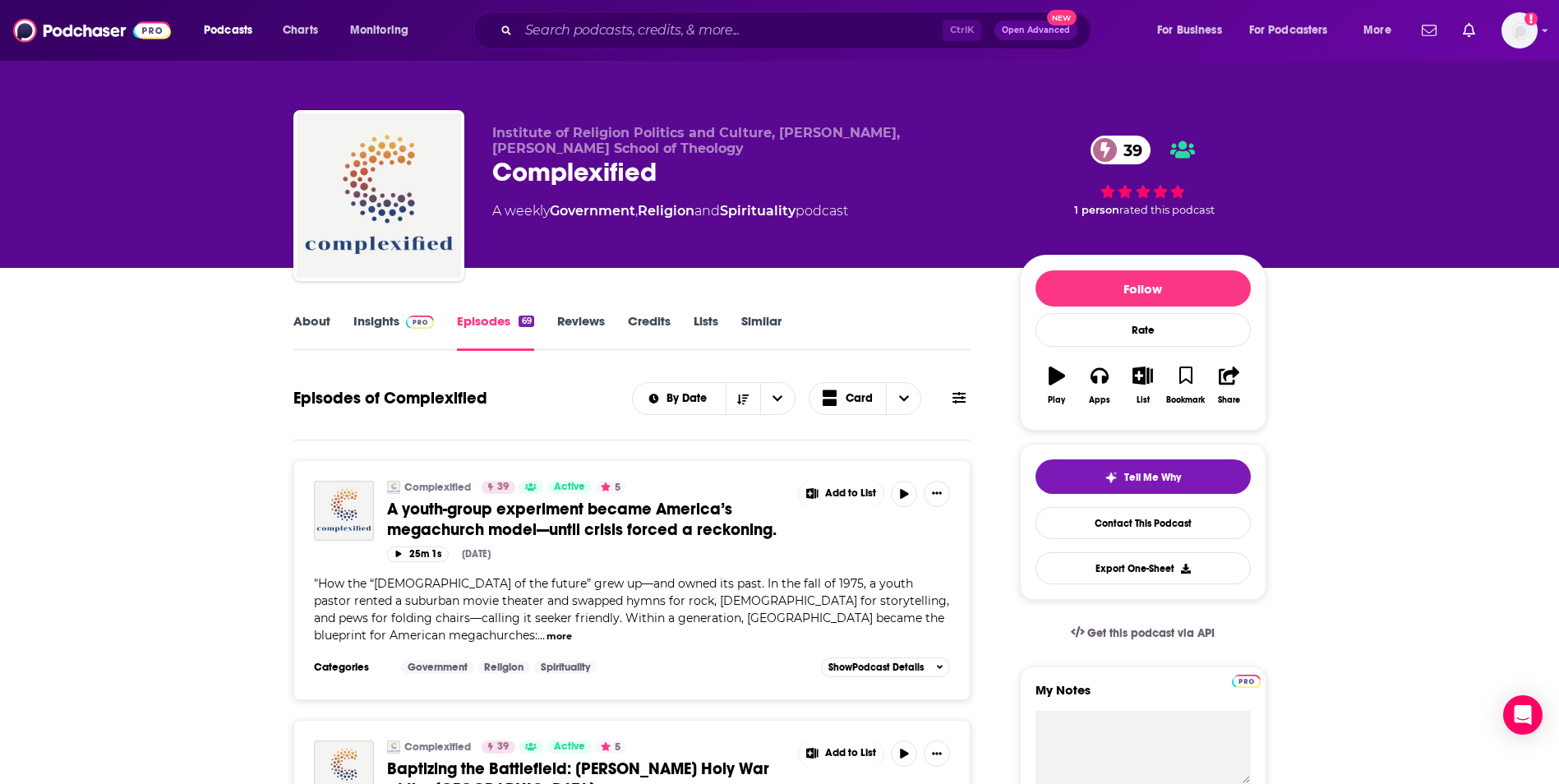
click at [370, 324] on link "Insights" at bounding box center [394, 332] width 81 height 38
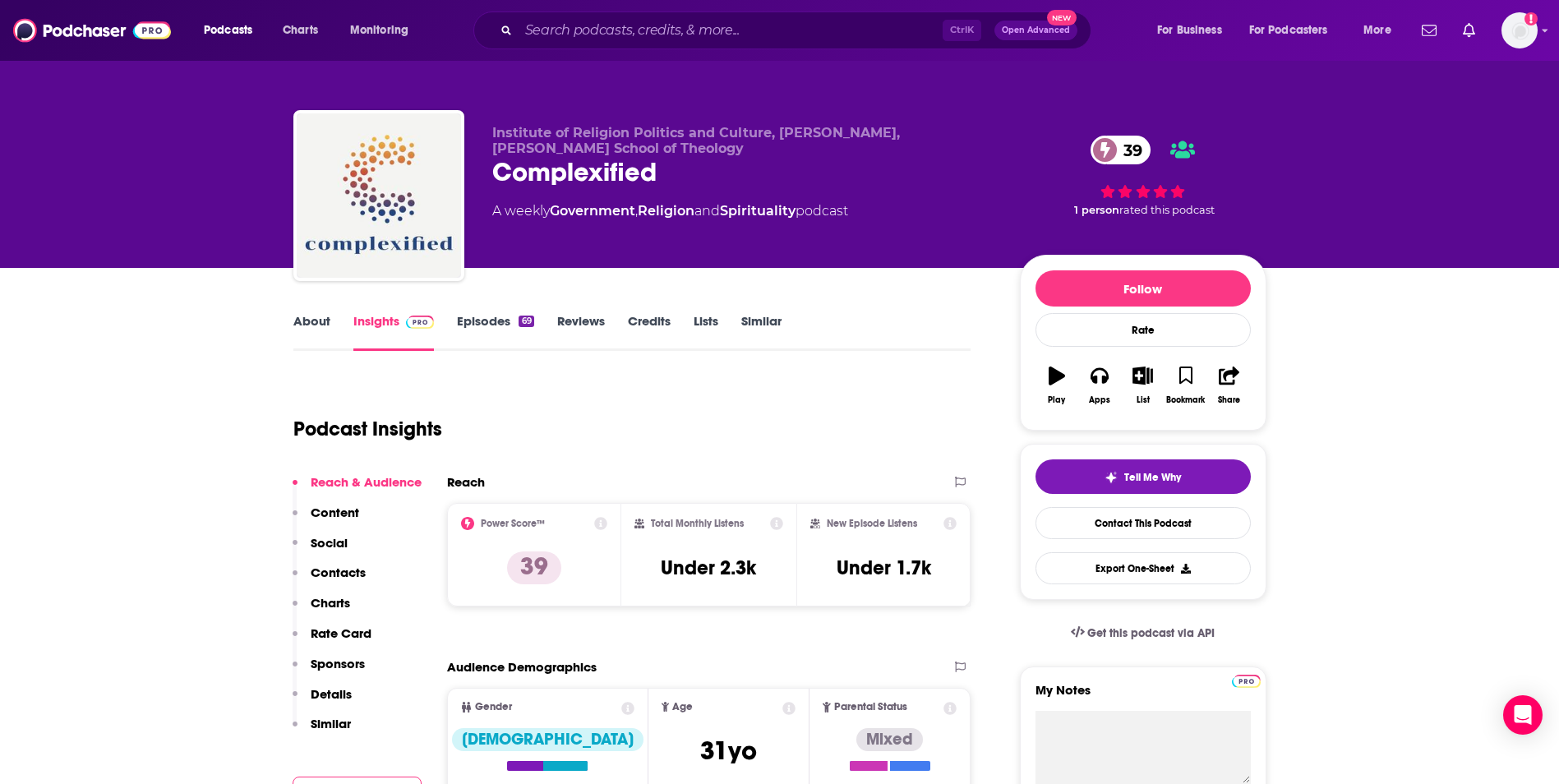
click at [498, 327] on link "Episodes 69" at bounding box center [495, 332] width 76 height 38
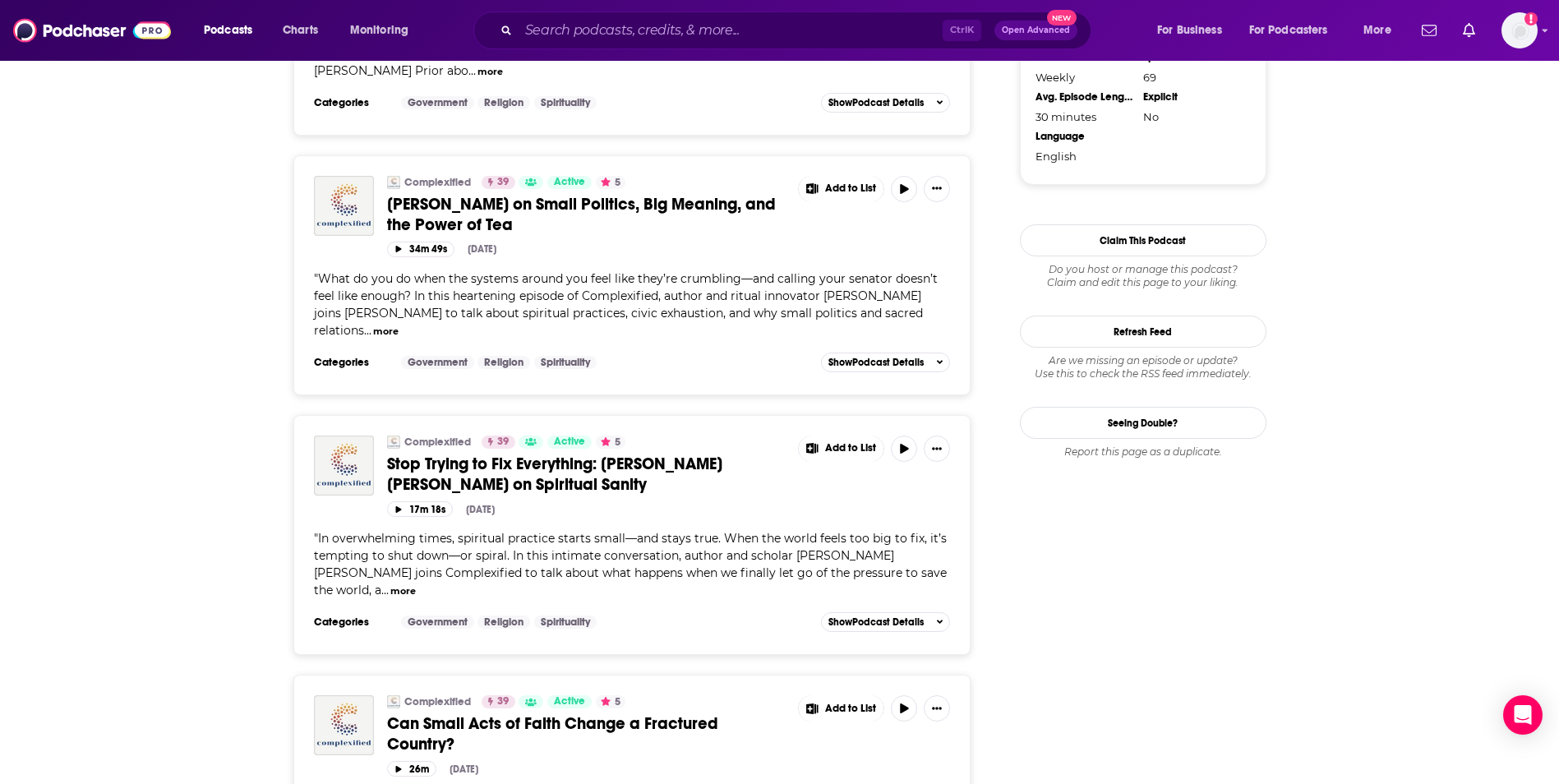
scroll to position [1611, 0]
